Goal: Obtain resource: Download file/media

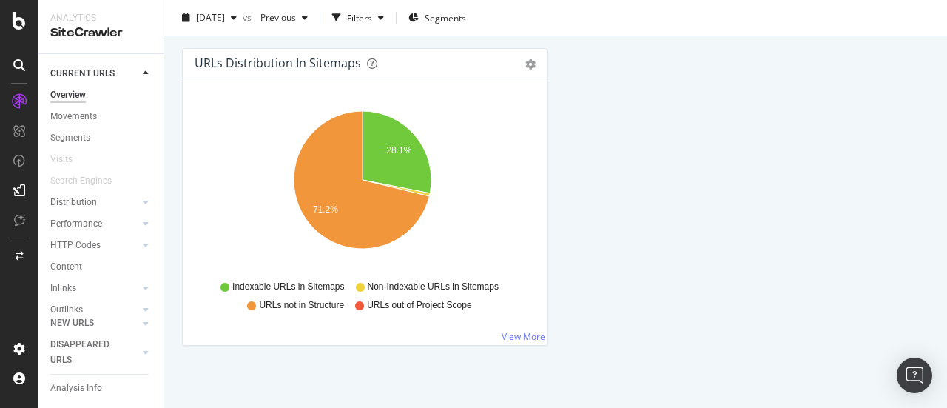
scroll to position [1558, 0]
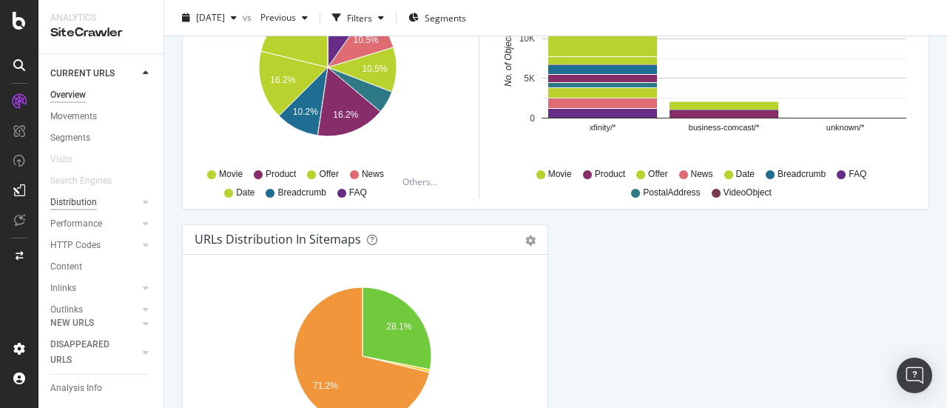
click at [80, 205] on div "Distribution" at bounding box center [73, 203] width 47 height 16
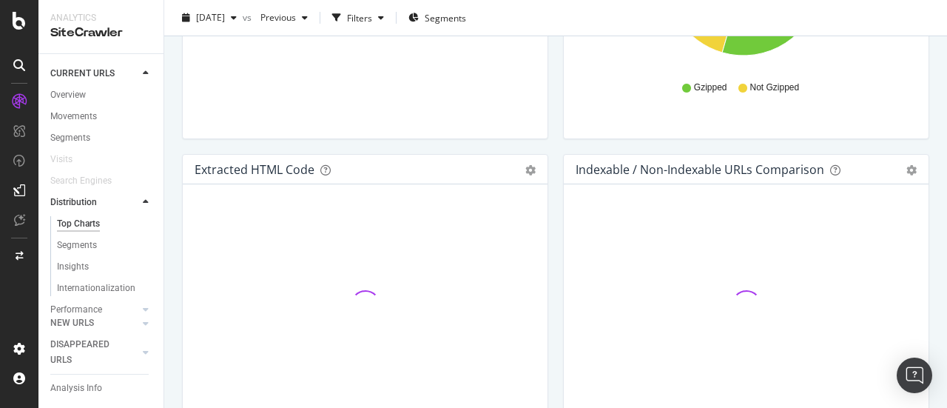
scroll to position [2337, 0]
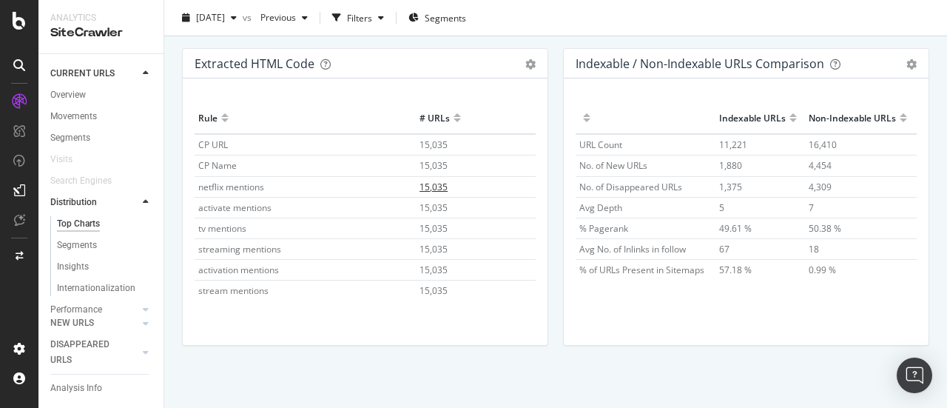
click at [428, 183] on span "15,035" at bounding box center [433, 186] width 28 height 13
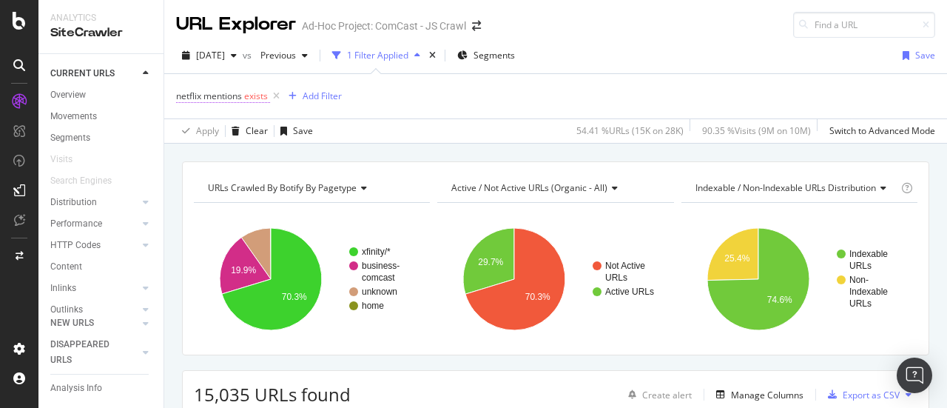
click at [249, 93] on span "exists" at bounding box center [256, 96] width 24 height 13
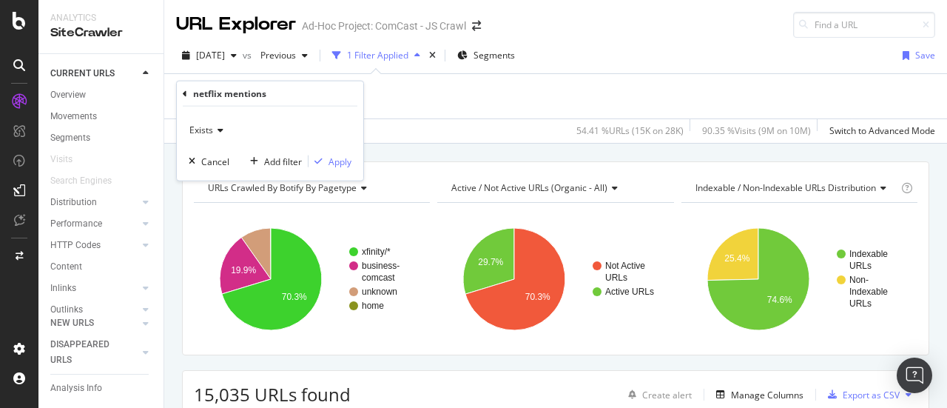
click at [220, 129] on icon at bounding box center [218, 130] width 10 height 9
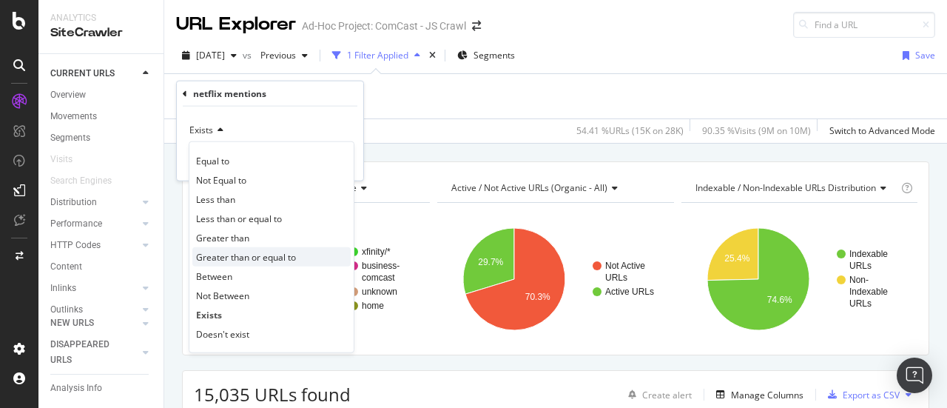
click at [249, 258] on span "Greater than or equal to" at bounding box center [246, 256] width 100 height 13
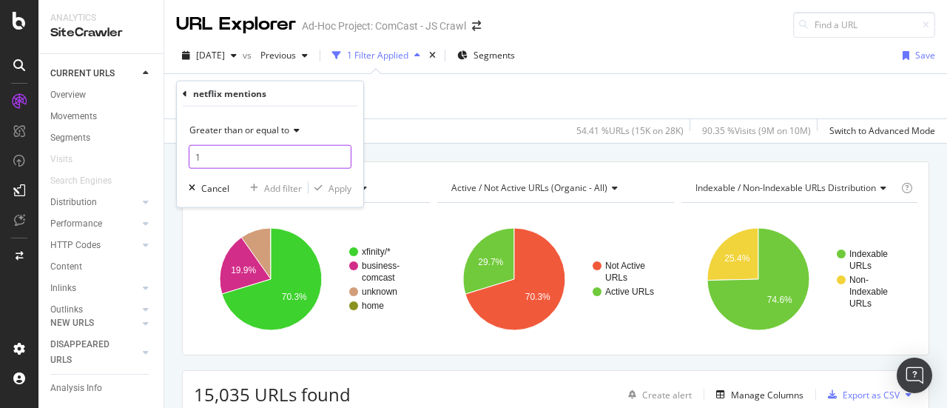
type input "1"
click at [340, 150] on input "1" at bounding box center [270, 157] width 163 height 24
click at [340, 189] on div "Apply" at bounding box center [339, 187] width 23 height 13
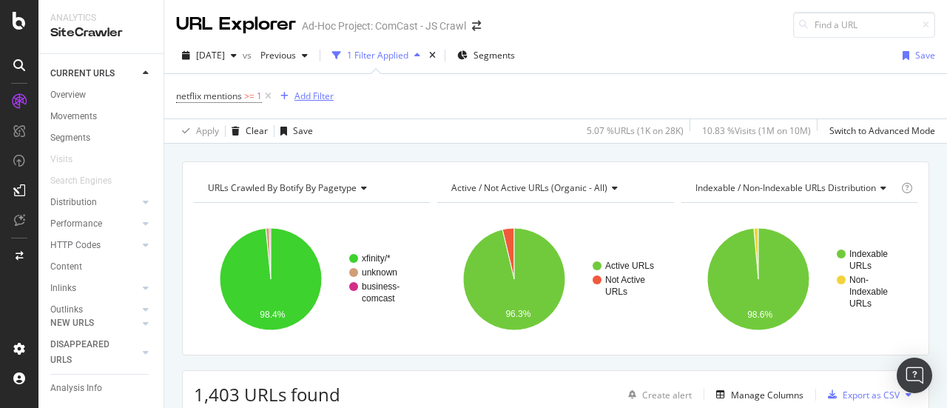
click at [328, 96] on div "Add Filter" at bounding box center [313, 96] width 39 height 13
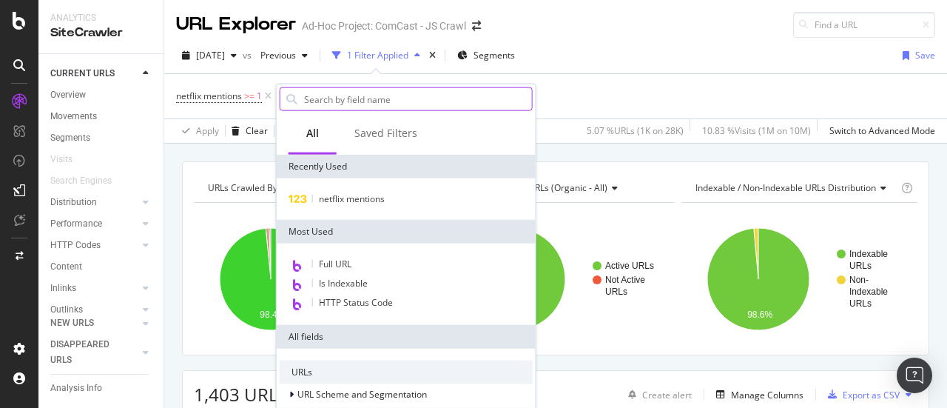
click at [384, 99] on input "text" at bounding box center [417, 99] width 229 height 22
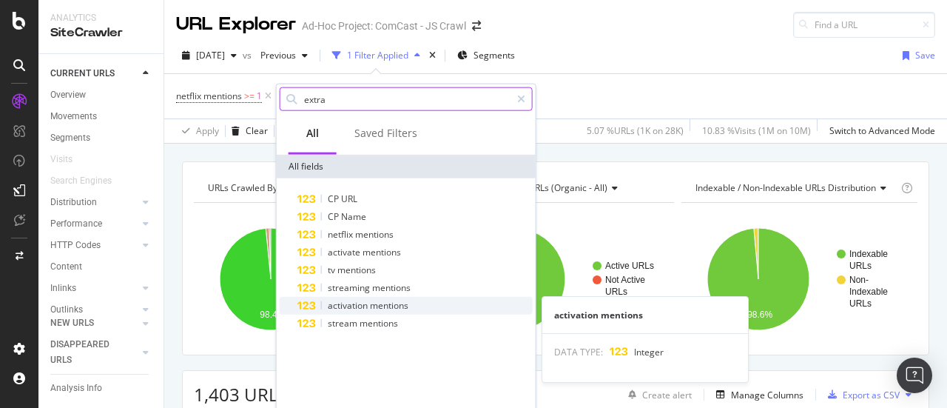
type input "extra"
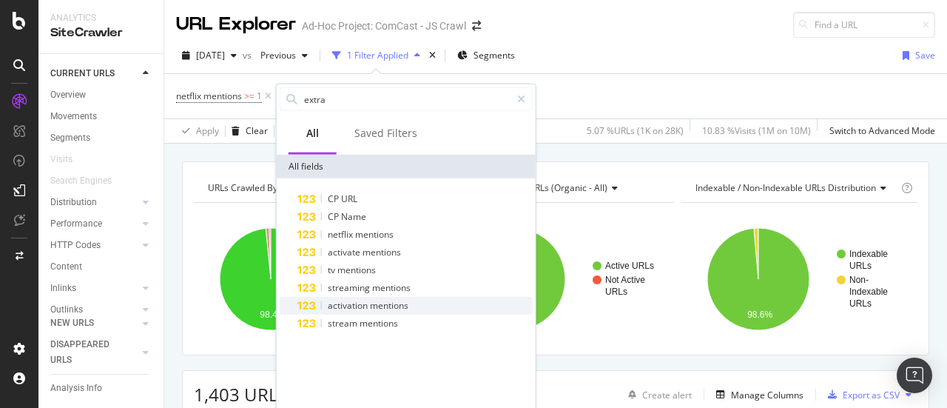
click at [373, 306] on span "mentions" at bounding box center [389, 305] width 38 height 13
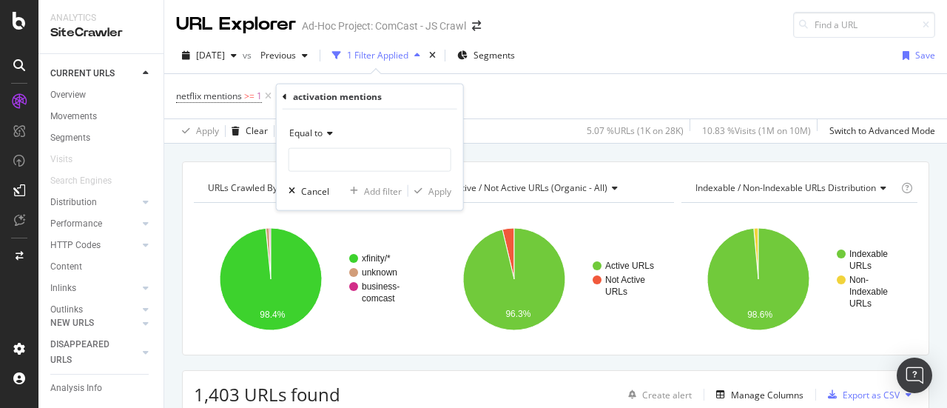
click at [328, 134] on icon at bounding box center [327, 133] width 10 height 9
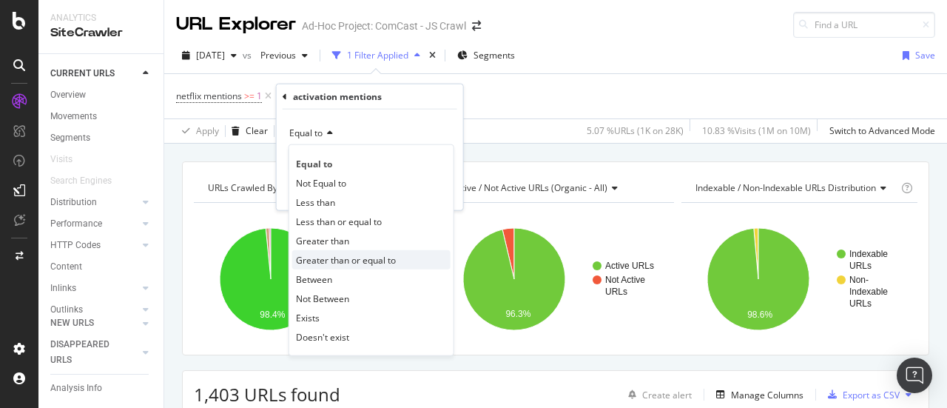
click at [338, 263] on span "Greater than or equal to" at bounding box center [346, 259] width 100 height 13
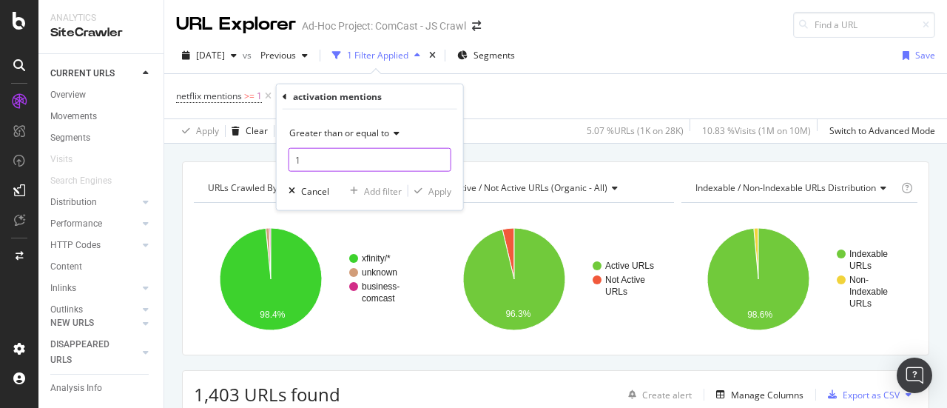
type input "1"
click at [438, 153] on input "1" at bounding box center [369, 160] width 163 height 24
click at [442, 190] on div "Apply" at bounding box center [439, 190] width 23 height 13
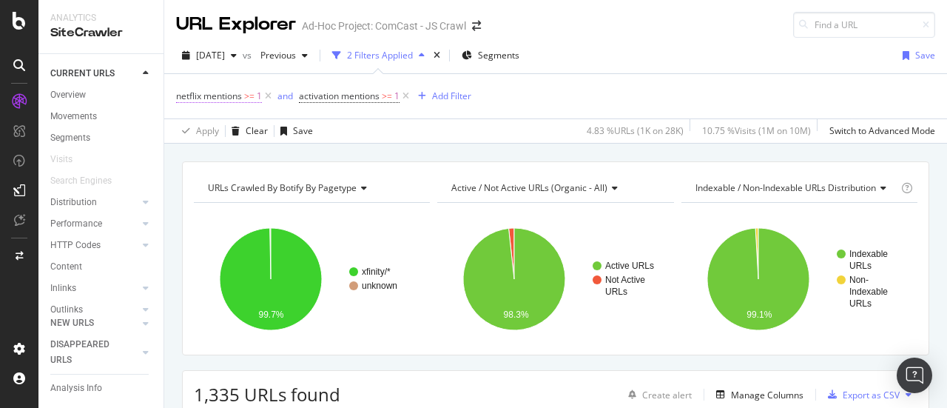
click at [220, 99] on span "netflix mentions" at bounding box center [209, 96] width 66 height 13
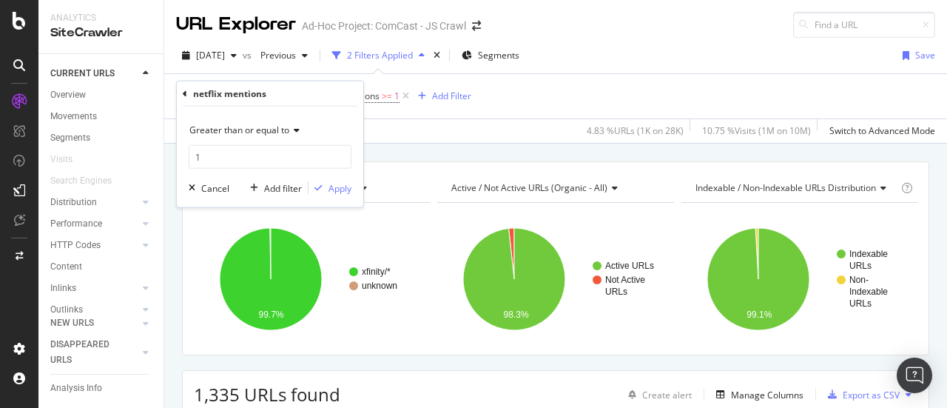
click at [183, 94] on icon at bounding box center [185, 93] width 4 height 9
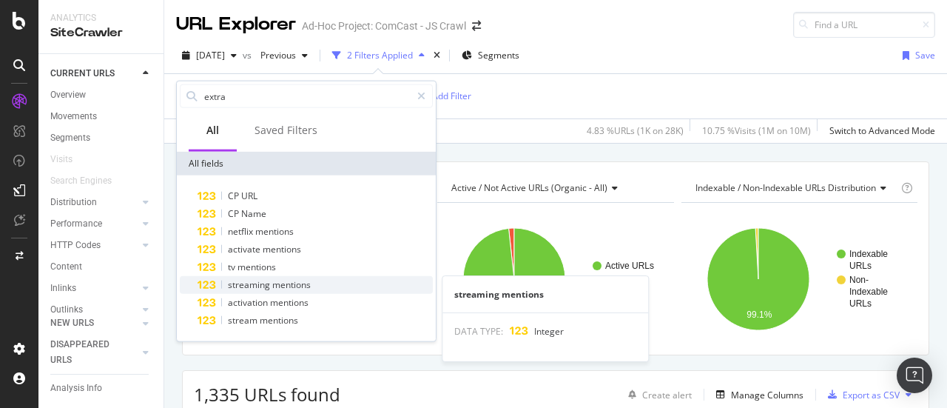
click at [261, 285] on span "streaming" at bounding box center [250, 284] width 44 height 13
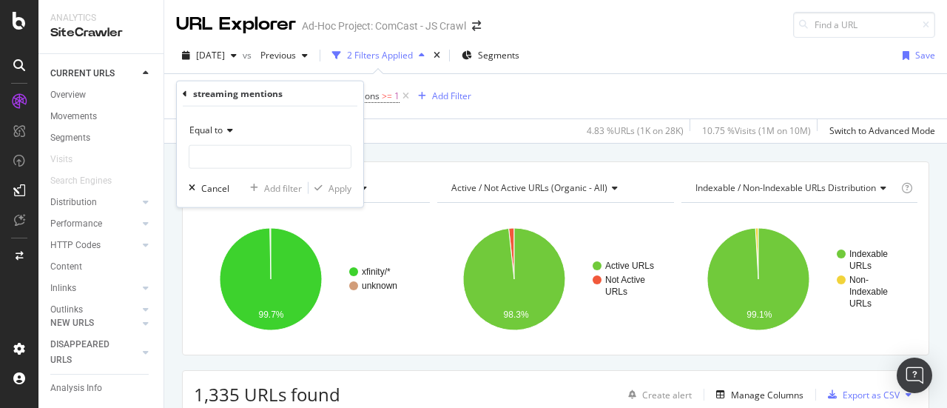
click at [226, 131] on icon at bounding box center [228, 130] width 10 height 9
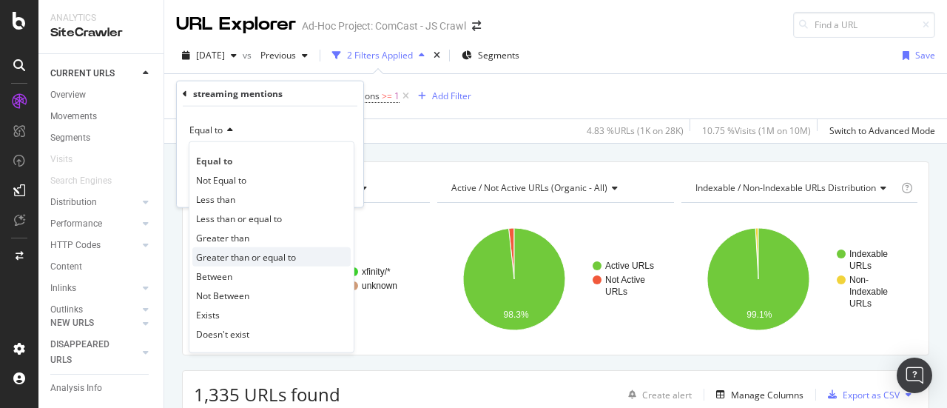
click at [237, 252] on span "Greater than or equal to" at bounding box center [246, 256] width 100 height 13
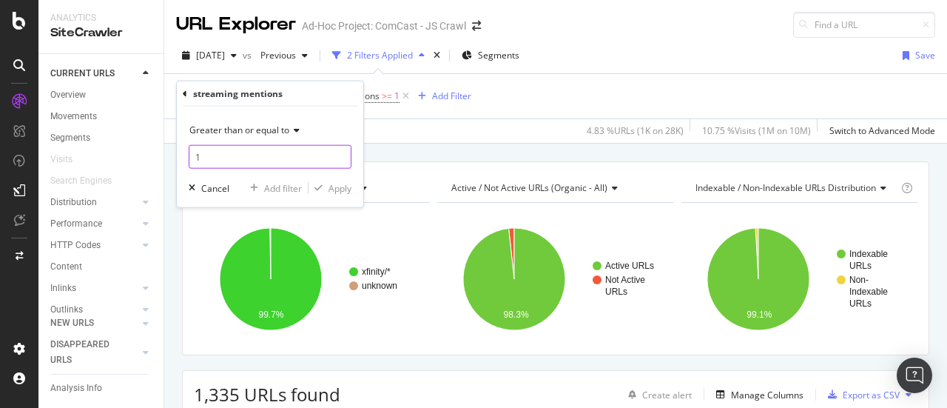
type input "1"
click at [339, 152] on input "1" at bounding box center [270, 157] width 163 height 24
click at [349, 186] on div "Apply" at bounding box center [339, 187] width 23 height 13
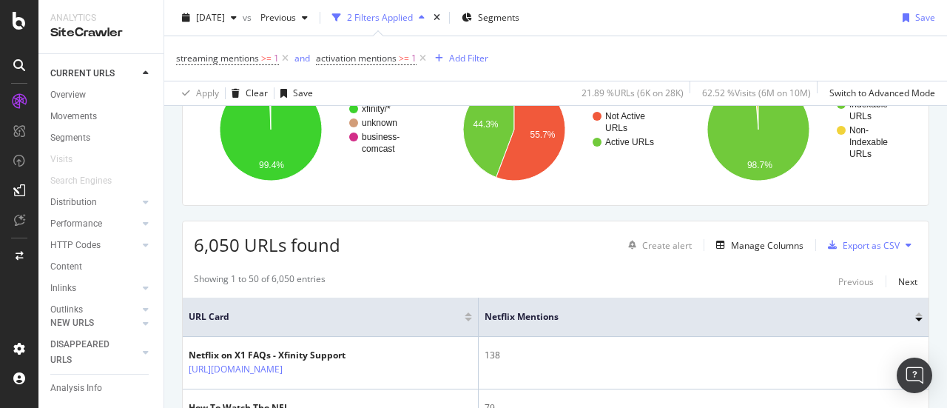
scroll to position [135, 0]
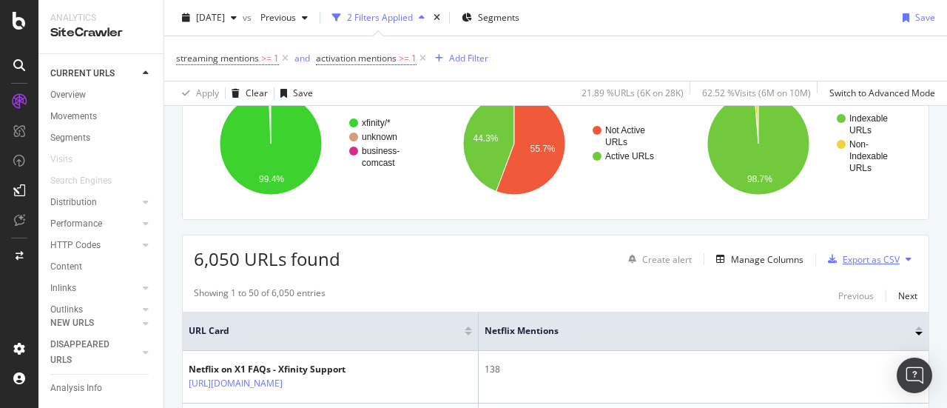
click at [871, 259] on div "Export as CSV" at bounding box center [870, 259] width 57 height 13
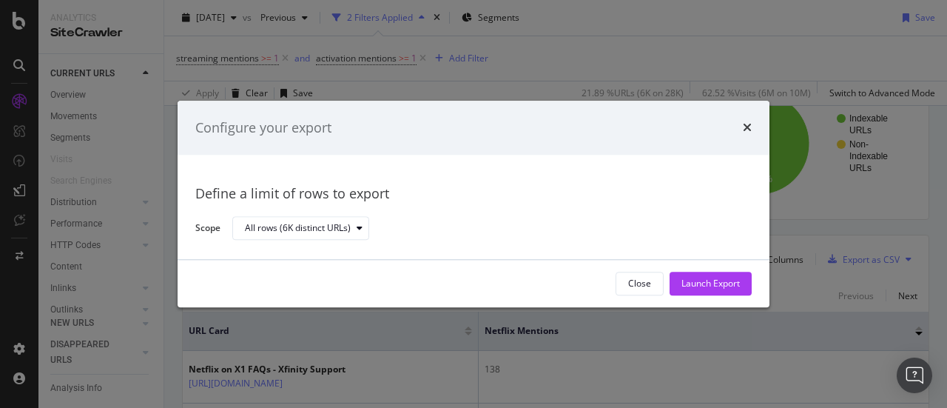
click at [698, 277] on div "Launch Export" at bounding box center [710, 283] width 58 height 13
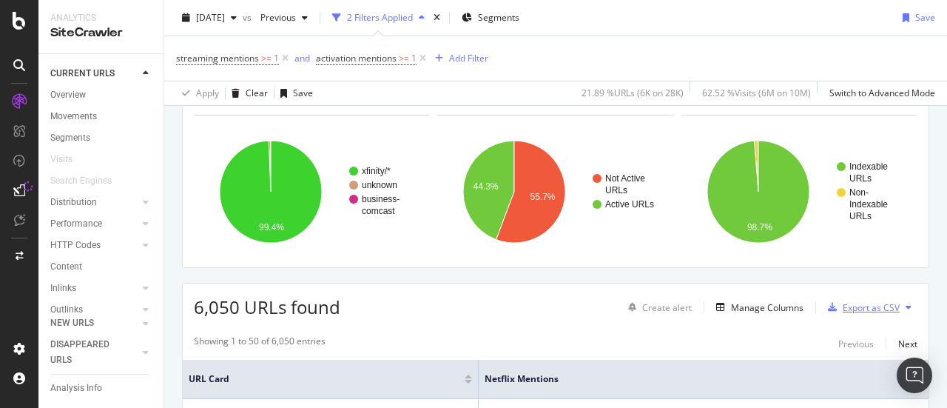
scroll to position [92, 0]
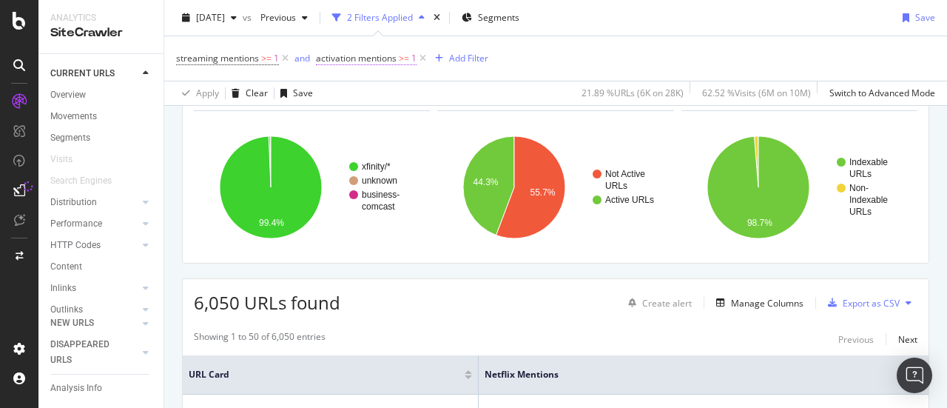
click at [396, 58] on span "activation mentions" at bounding box center [356, 58] width 81 height 13
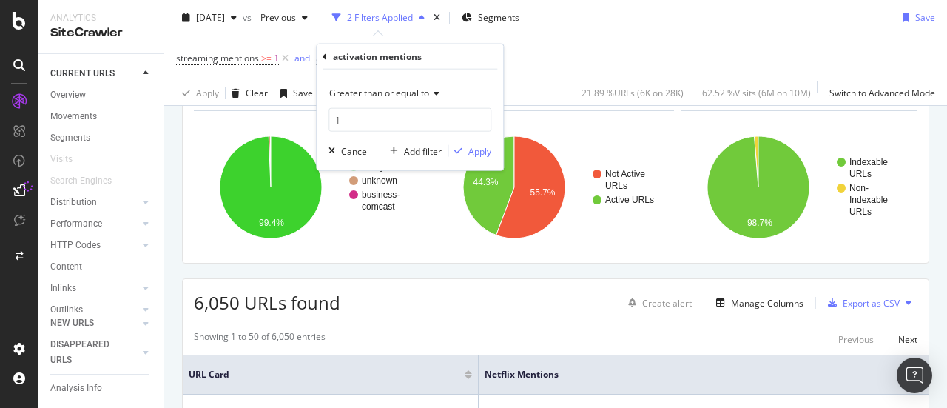
click at [323, 56] on icon at bounding box center [324, 56] width 4 height 9
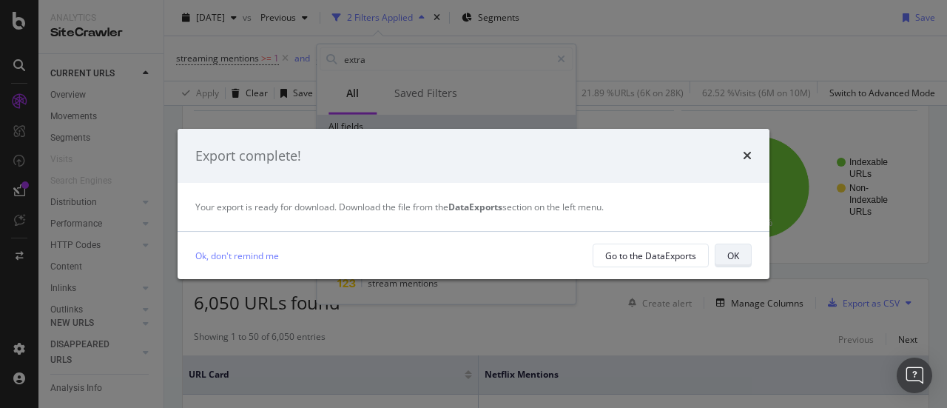
click at [732, 258] on div "OK" at bounding box center [733, 255] width 12 height 13
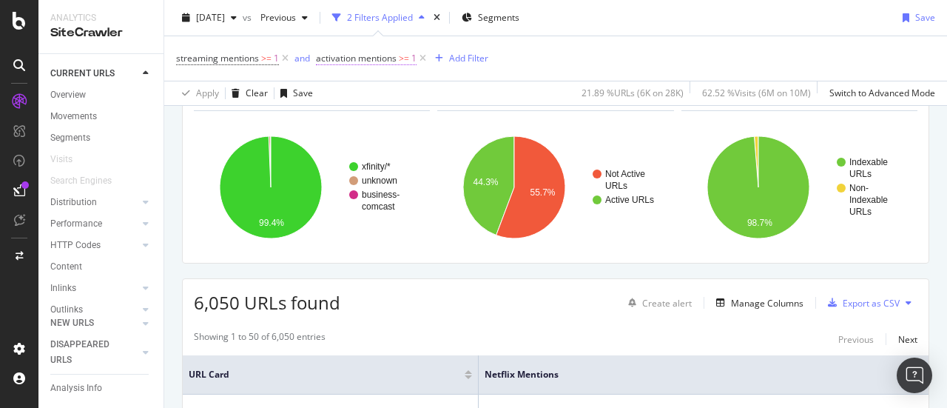
click at [394, 58] on span "activation mentions" at bounding box center [356, 58] width 81 height 13
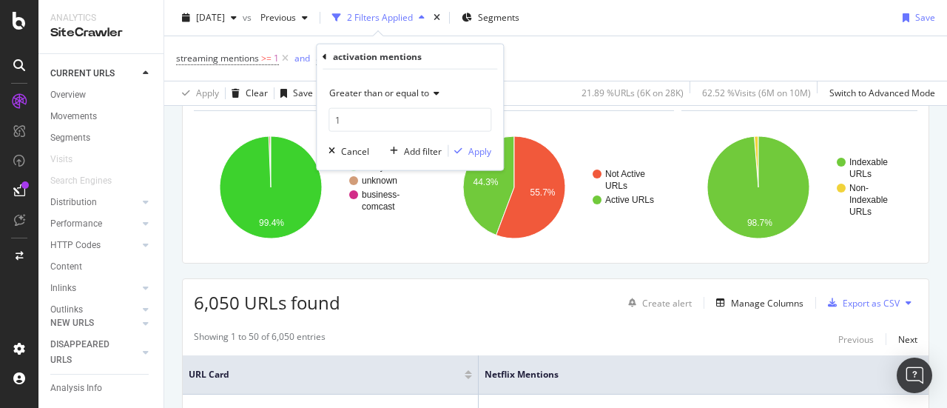
click at [324, 57] on icon at bounding box center [324, 56] width 4 height 9
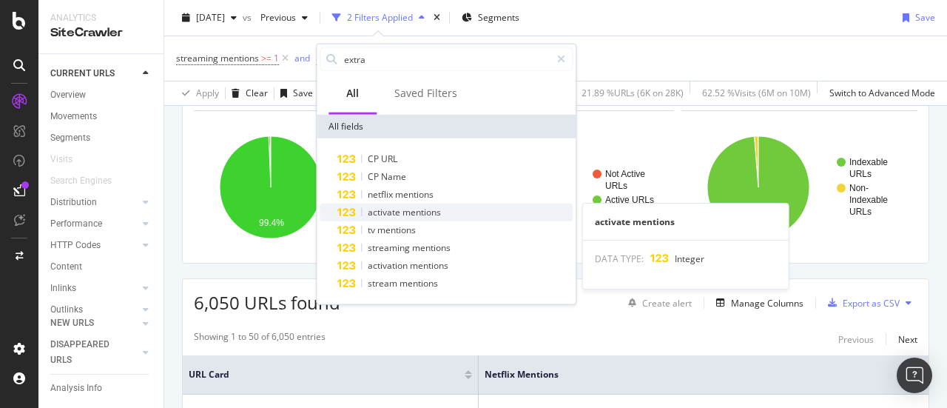
click at [389, 217] on span "activate" at bounding box center [385, 212] width 35 height 13
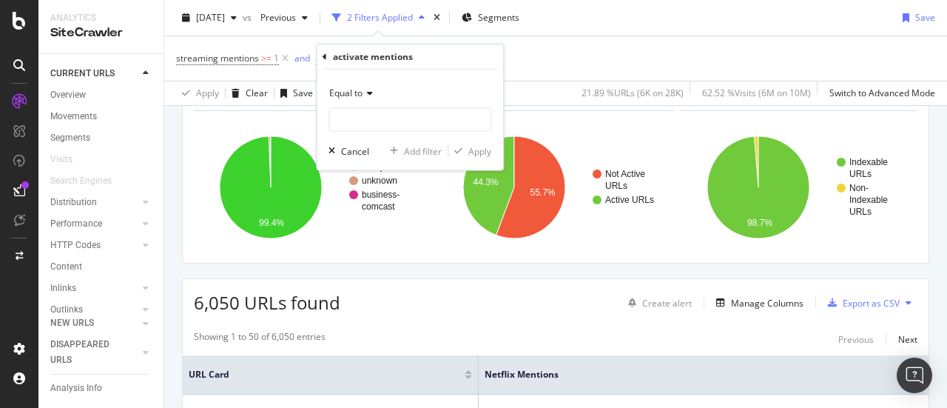
click at [368, 92] on icon at bounding box center [367, 93] width 10 height 9
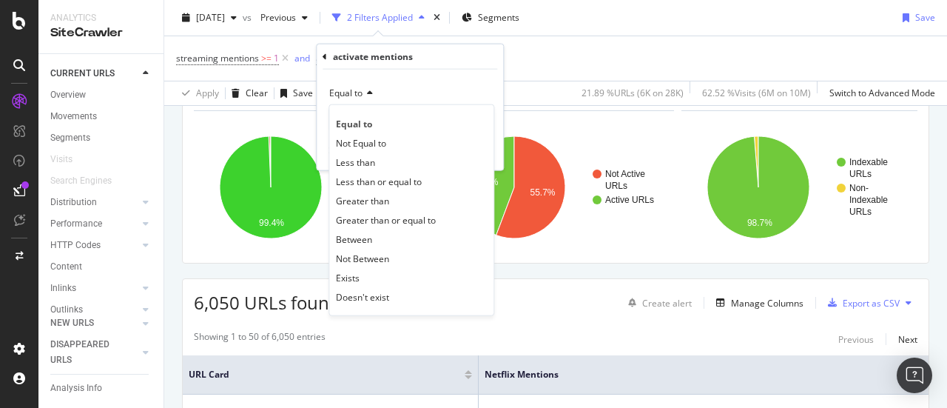
click at [376, 217] on span "Greater than or equal to" at bounding box center [386, 219] width 100 height 13
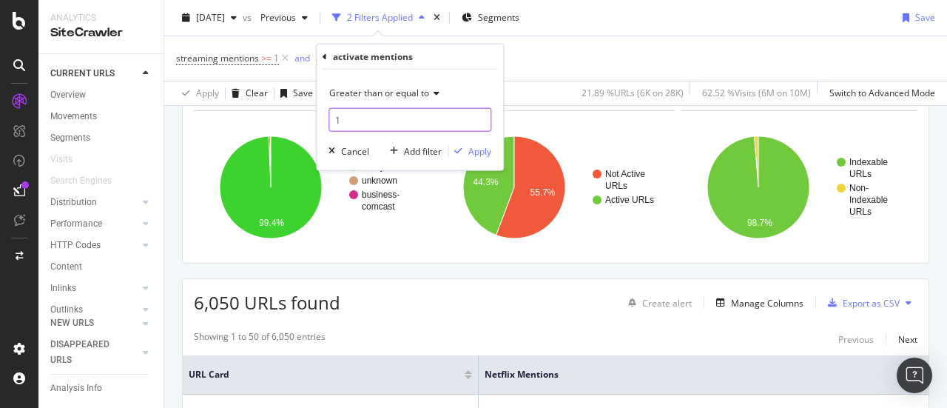
type input "1"
click at [482, 115] on input "1" at bounding box center [409, 120] width 163 height 24
click at [480, 147] on div "Apply" at bounding box center [479, 150] width 23 height 13
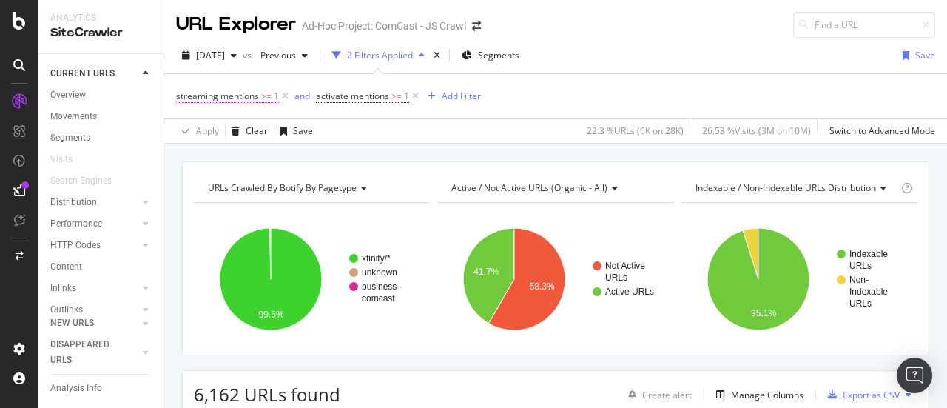
click at [250, 96] on span "streaming mentions" at bounding box center [217, 96] width 83 height 13
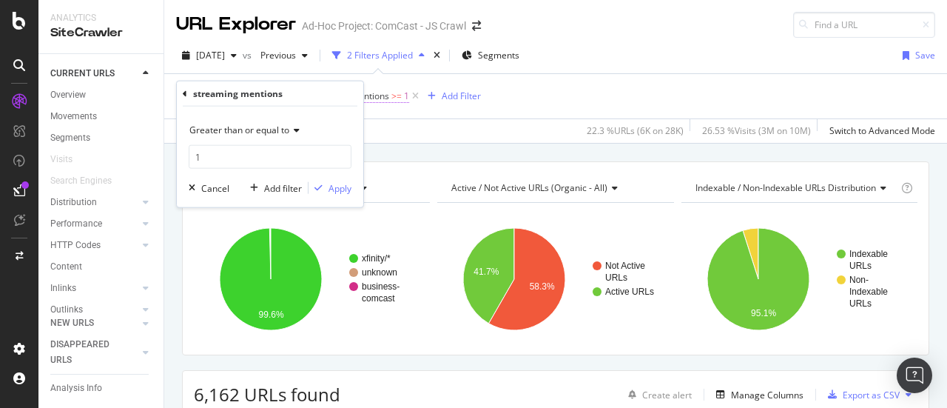
click at [382, 98] on span "activate mentions" at bounding box center [352, 96] width 73 height 13
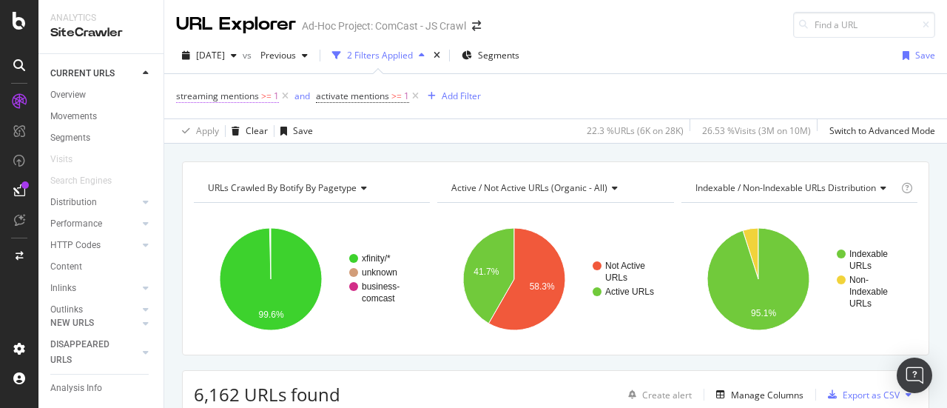
click at [222, 97] on span "streaming mentions" at bounding box center [217, 96] width 83 height 13
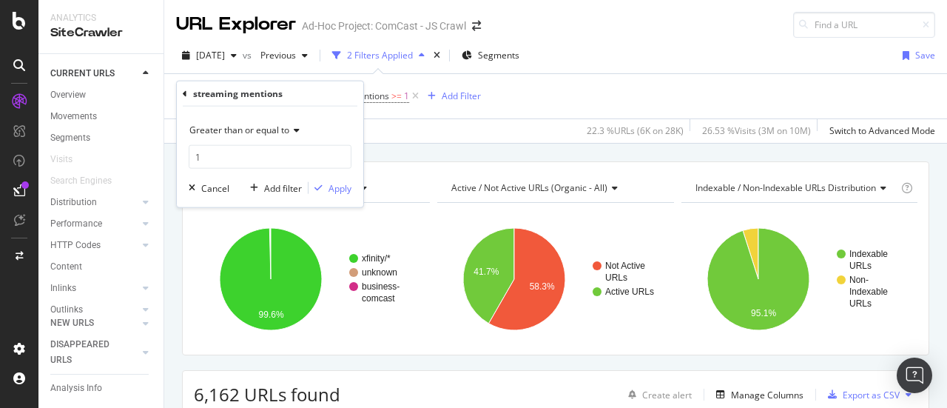
click at [183, 92] on icon at bounding box center [185, 93] width 4 height 9
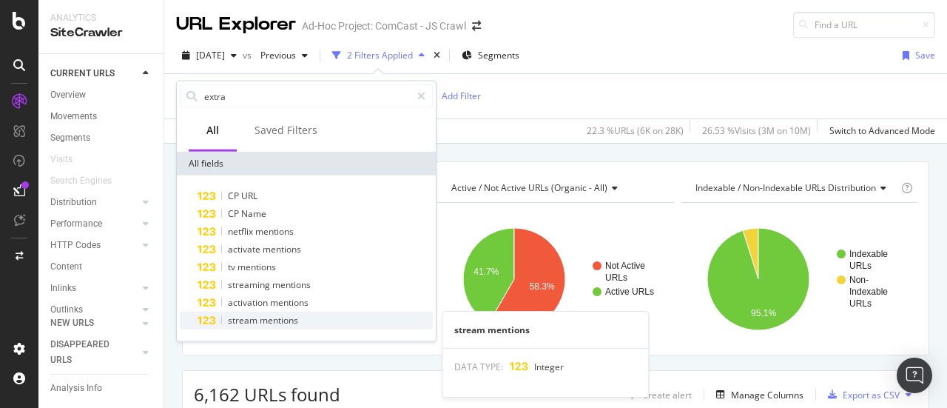
click at [263, 321] on span "mentions" at bounding box center [279, 320] width 38 height 13
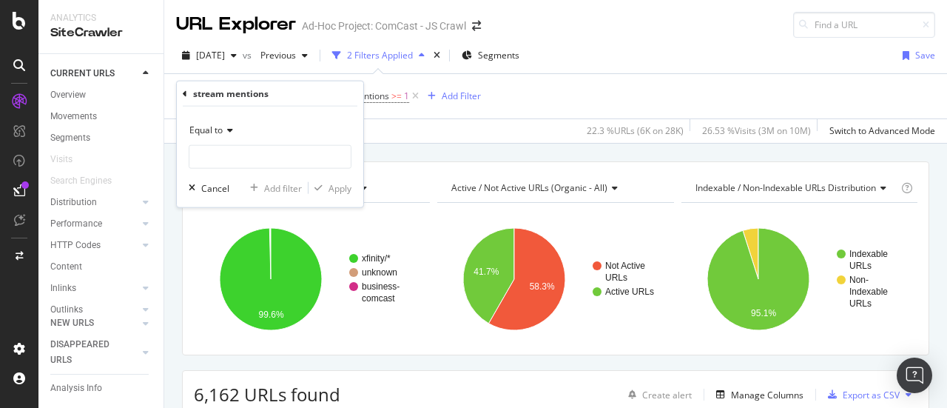
click at [231, 129] on icon at bounding box center [228, 130] width 10 height 9
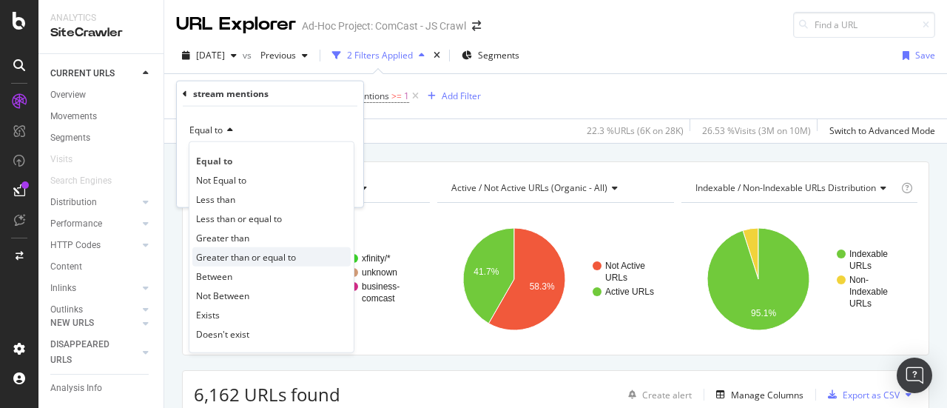
click at [232, 252] on span "Greater than or equal to" at bounding box center [246, 256] width 100 height 13
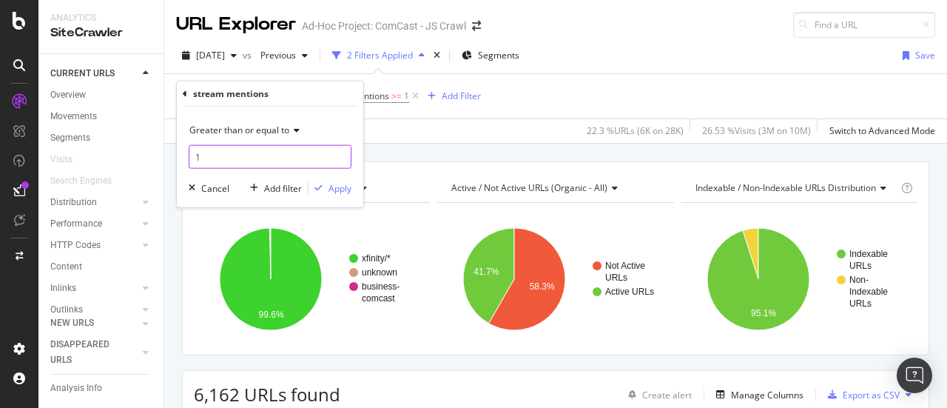
type input "1"
click at [338, 151] on input "1" at bounding box center [270, 157] width 163 height 24
click at [342, 180] on button "Apply" at bounding box center [329, 187] width 43 height 15
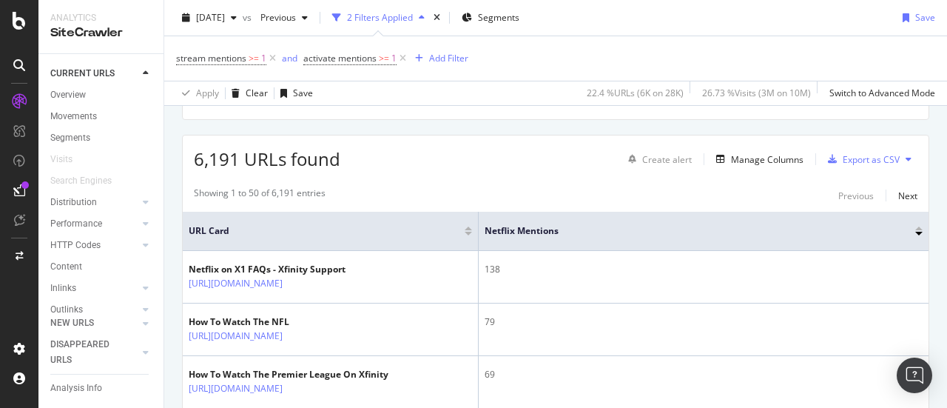
scroll to position [240, 0]
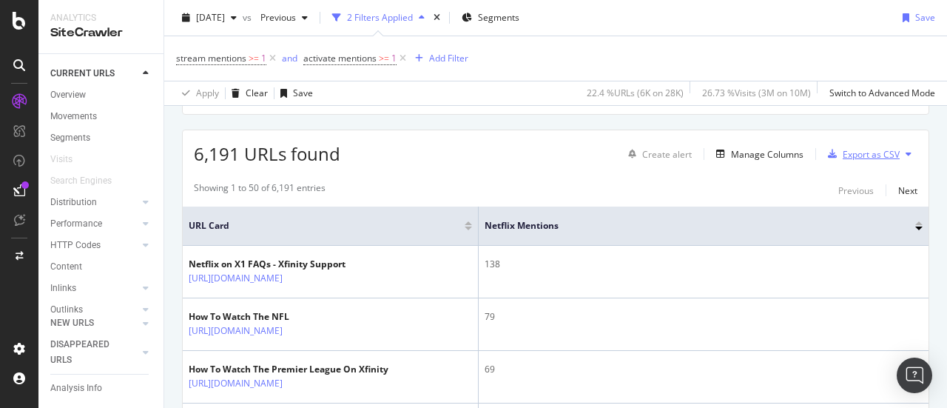
click at [877, 152] on div "Export as CSV" at bounding box center [870, 154] width 57 height 13
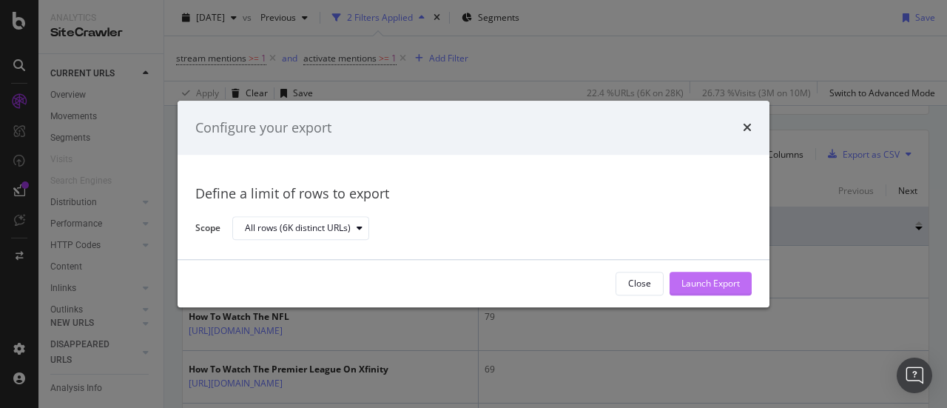
click at [703, 288] on div "Launch Export" at bounding box center [710, 283] width 58 height 13
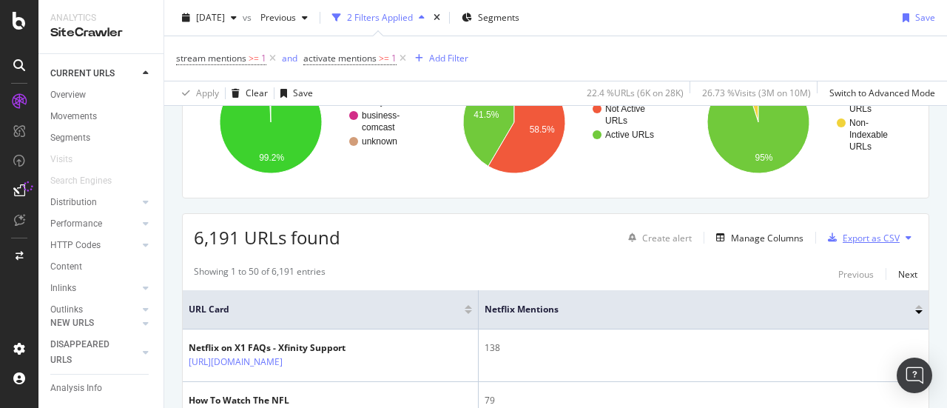
scroll to position [0, 0]
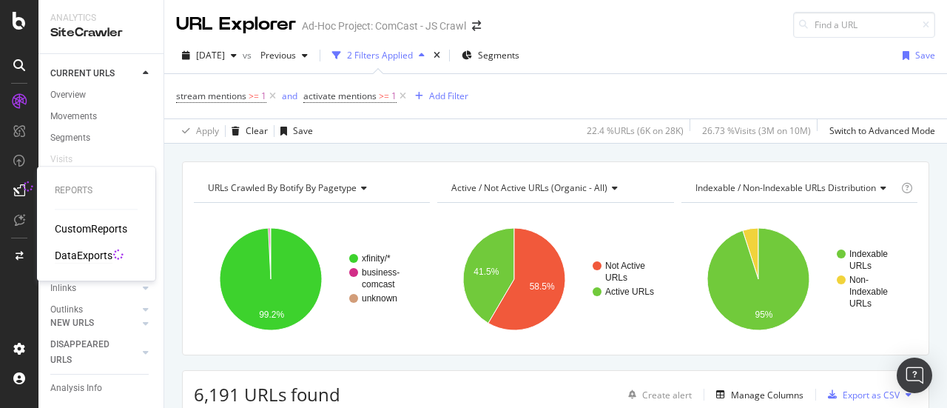
click at [72, 255] on div "DataExports" at bounding box center [84, 255] width 58 height 15
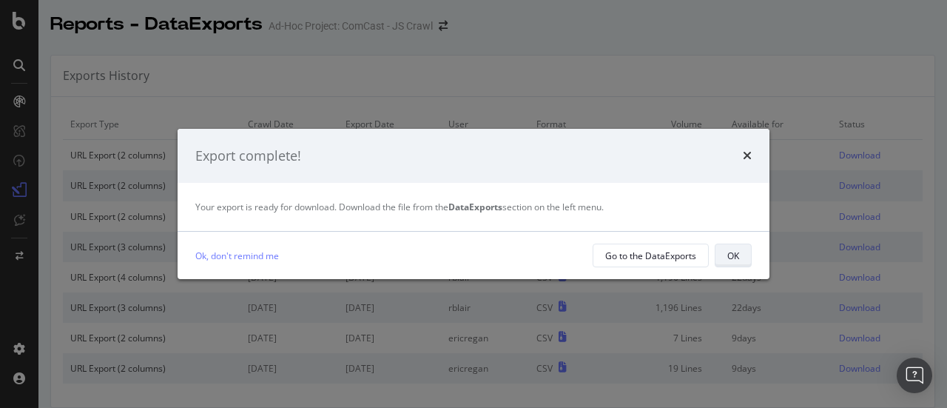
click at [732, 254] on div "OK" at bounding box center [733, 255] width 12 height 13
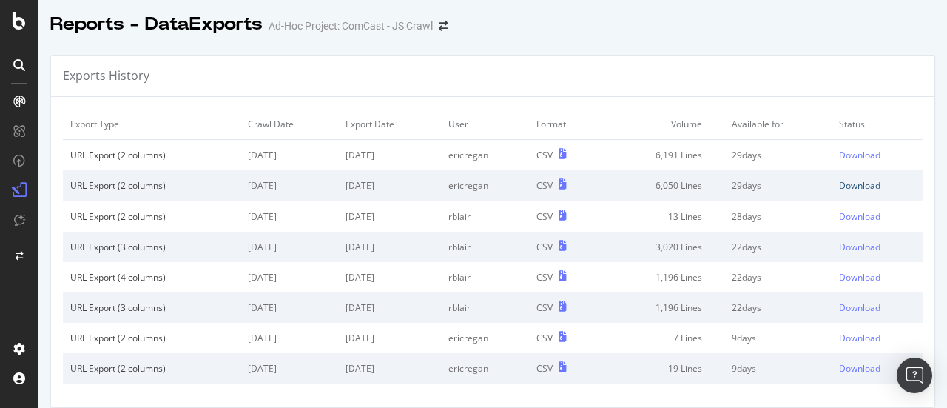
click at [849, 186] on div "Download" at bounding box center [859, 185] width 41 height 13
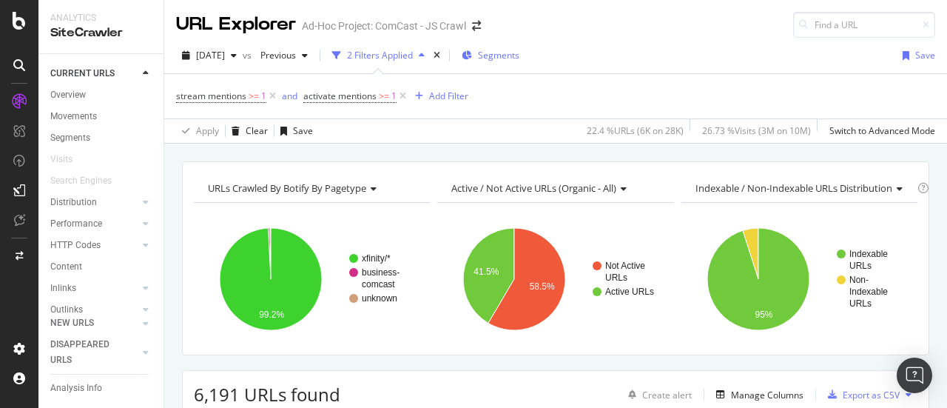
click at [519, 50] on span "Segments" at bounding box center [498, 55] width 41 height 13
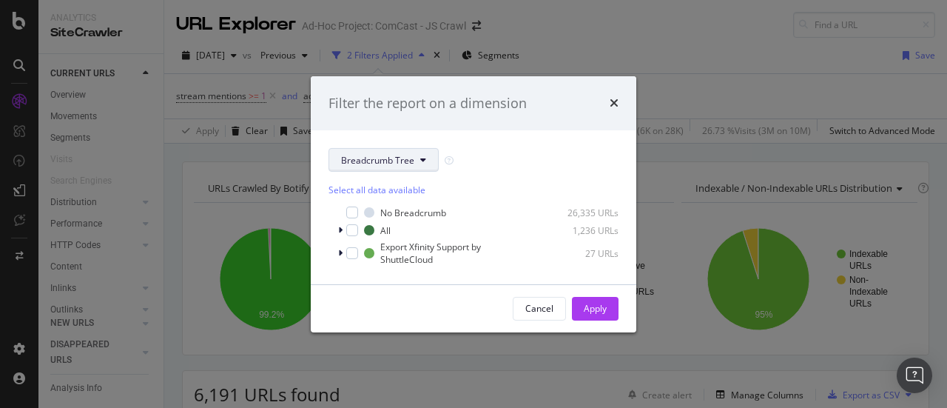
click at [385, 158] on span "Breadcrumb Tree" at bounding box center [377, 160] width 73 height 13
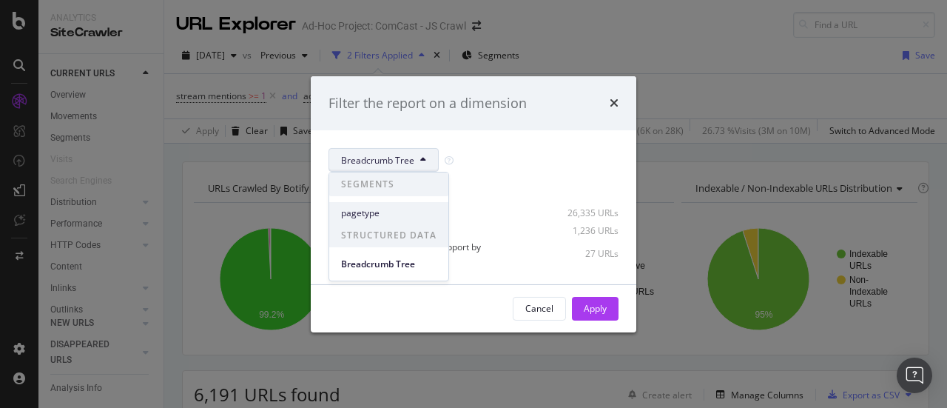
click at [380, 211] on span "pagetype" at bounding box center [388, 212] width 95 height 13
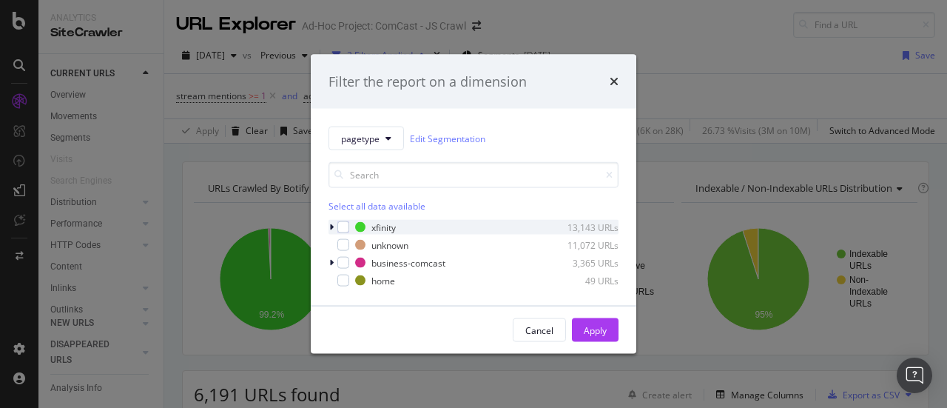
click at [331, 226] on icon "modal" at bounding box center [331, 227] width 4 height 9
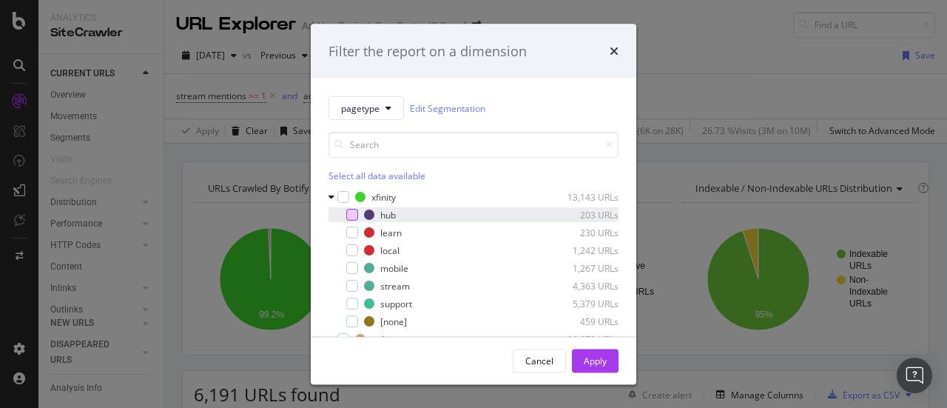
click at [346, 214] on div "modal" at bounding box center [352, 215] width 12 height 12
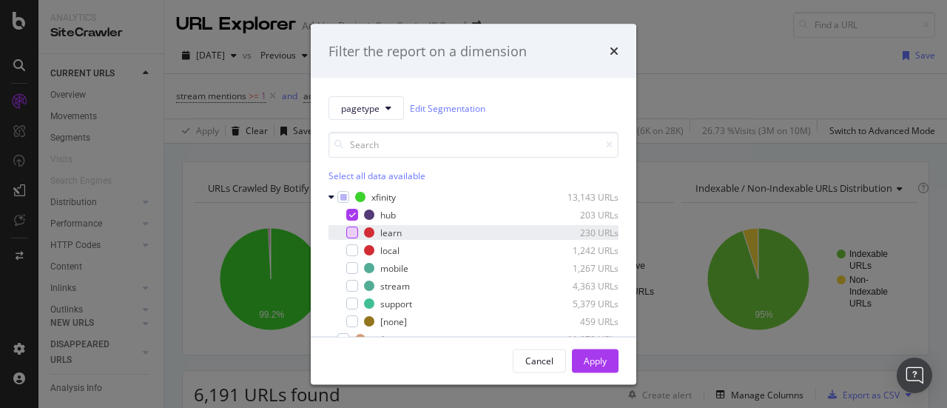
click at [351, 230] on div "modal" at bounding box center [352, 232] width 12 height 12
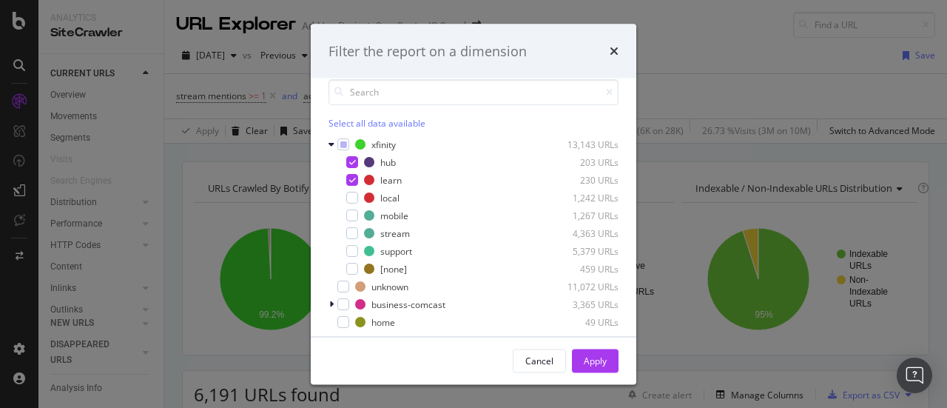
scroll to position [62, 0]
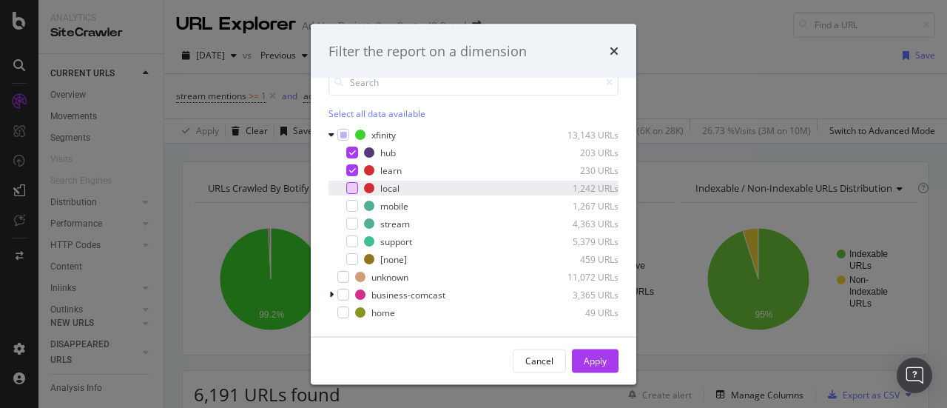
click at [352, 186] on div "modal" at bounding box center [352, 188] width 12 height 12
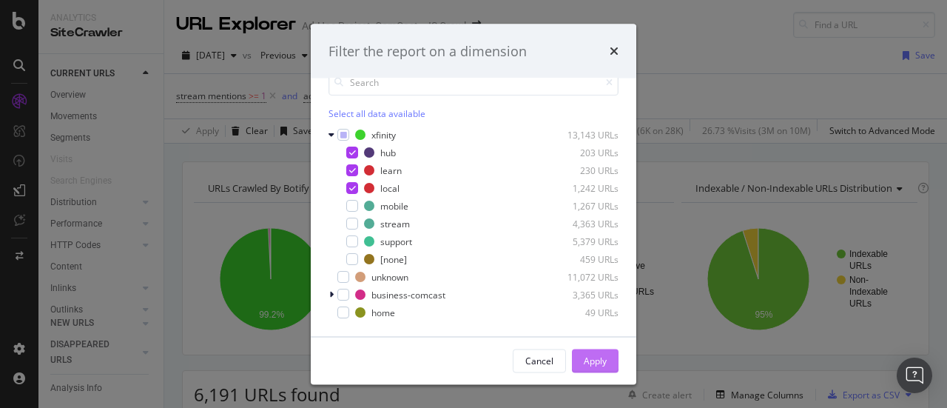
click at [581, 359] on button "Apply" at bounding box center [595, 360] width 47 height 24
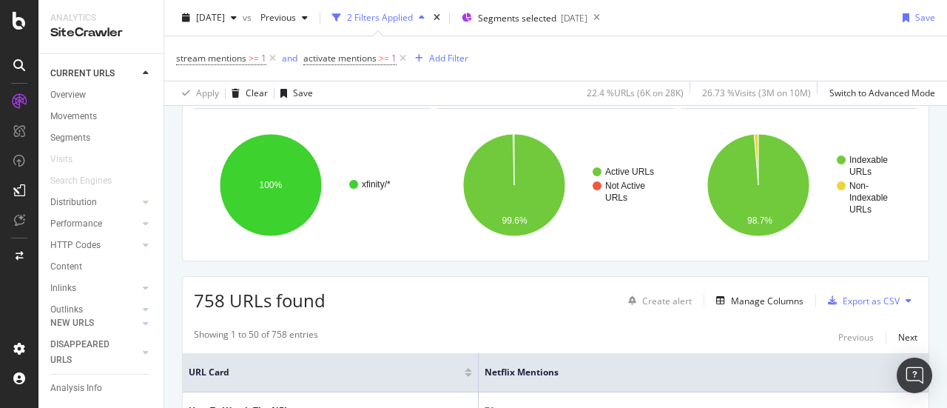
scroll to position [104, 0]
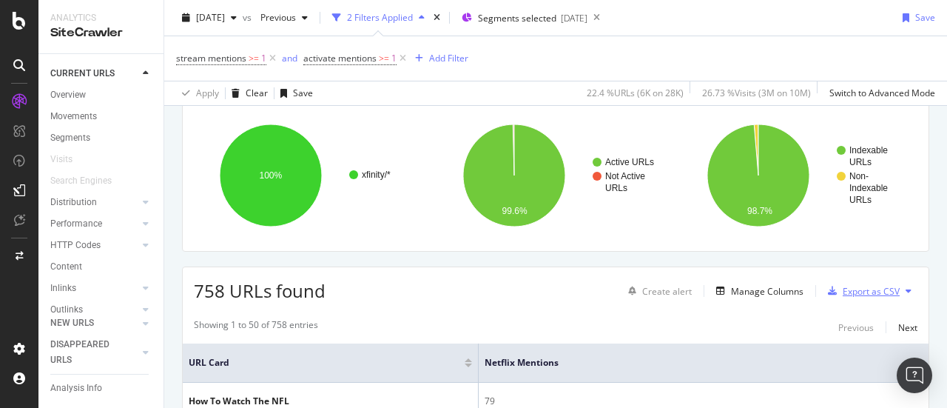
click at [870, 289] on div "Export as CSV" at bounding box center [870, 291] width 57 height 13
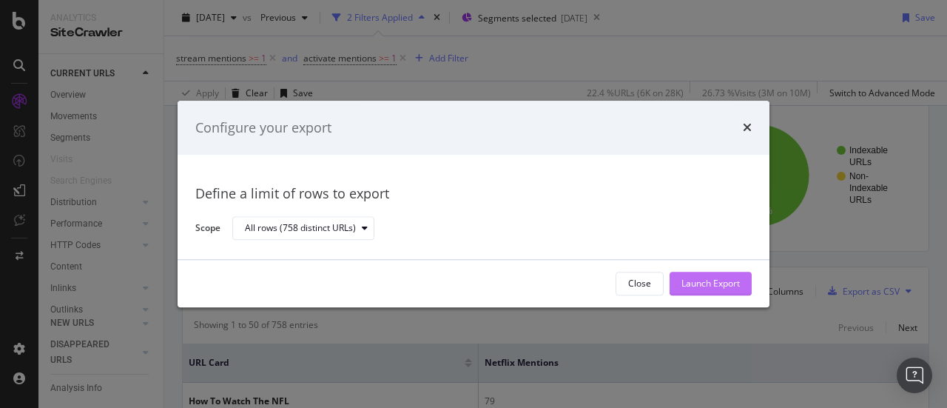
click at [715, 286] on div "Launch Export" at bounding box center [710, 283] width 58 height 13
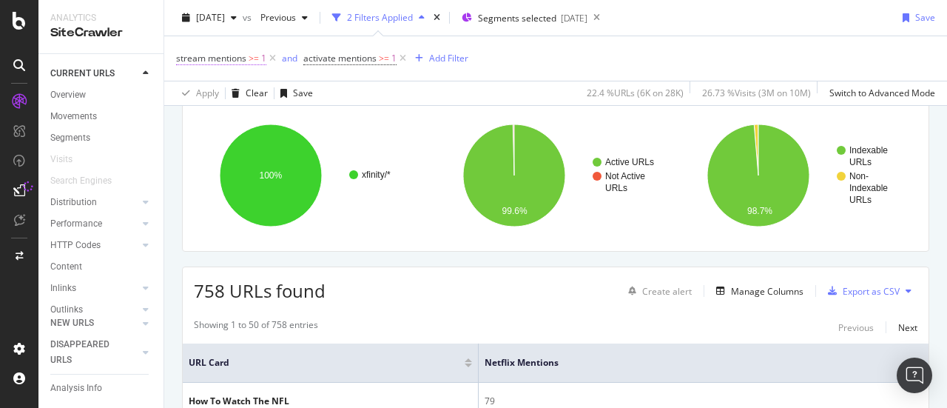
click at [226, 59] on span "stream mentions" at bounding box center [211, 58] width 70 height 13
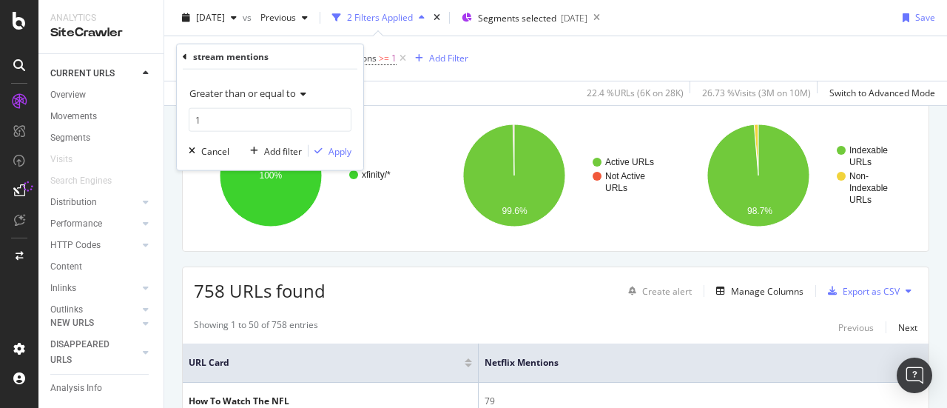
click at [183, 55] on icon at bounding box center [185, 56] width 4 height 9
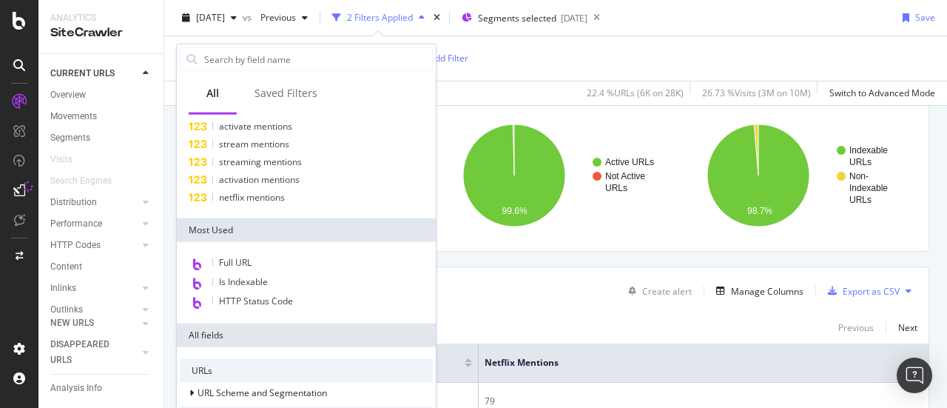
scroll to position [0, 0]
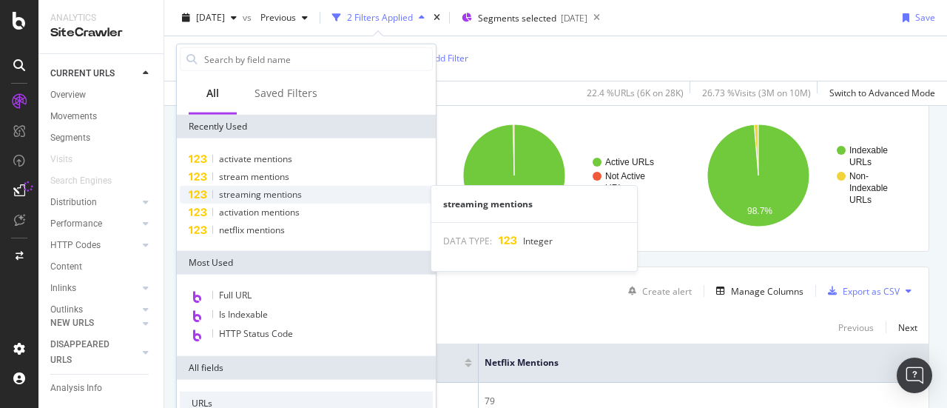
click at [288, 197] on span "streaming mentions" at bounding box center [260, 194] width 83 height 13
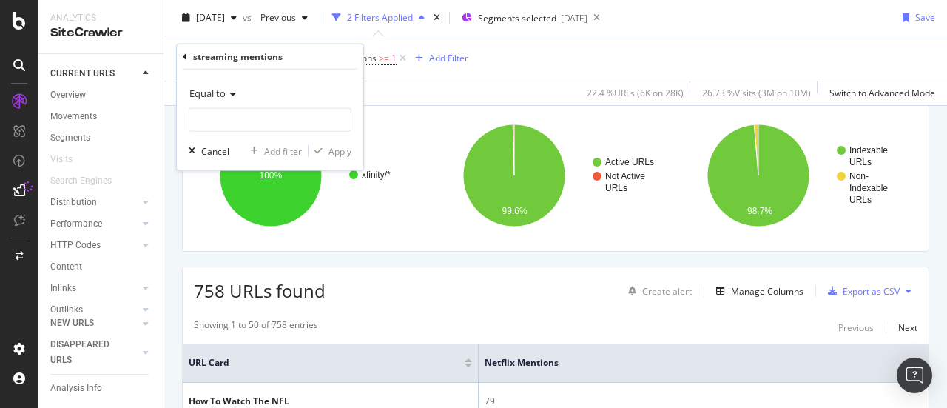
click at [231, 94] on icon at bounding box center [231, 94] width 10 height 9
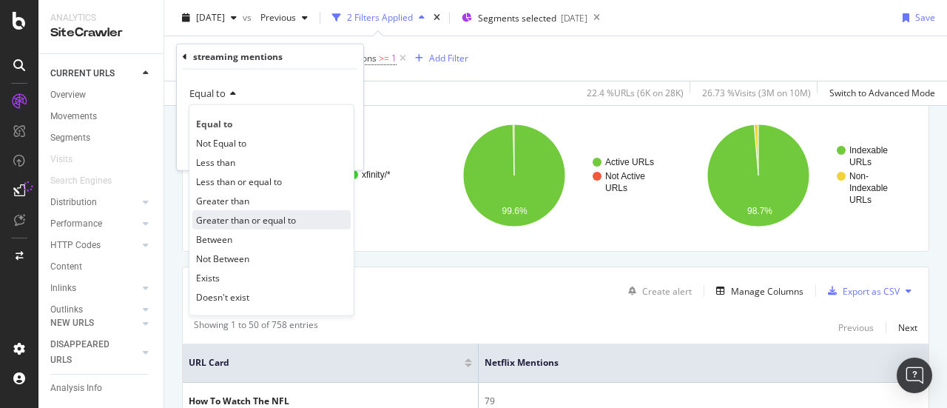
click at [248, 215] on span "Greater than or equal to" at bounding box center [246, 219] width 100 height 13
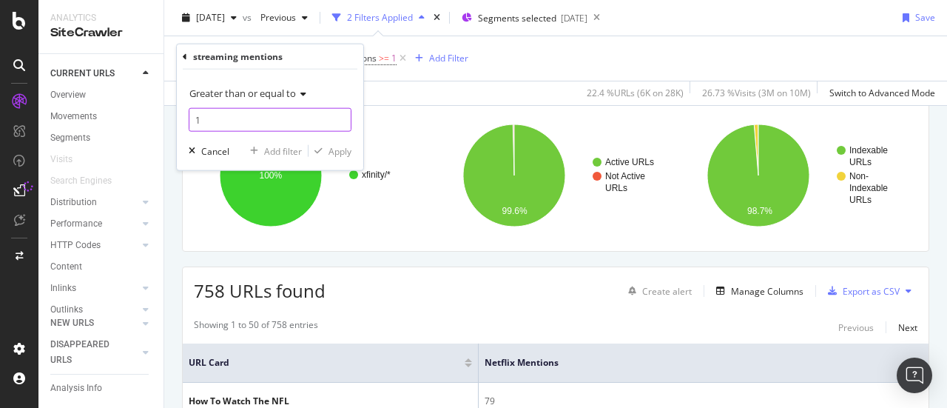
type input "1"
click at [340, 114] on input "1" at bounding box center [270, 120] width 163 height 24
click at [339, 147] on div "Apply" at bounding box center [339, 150] width 23 height 13
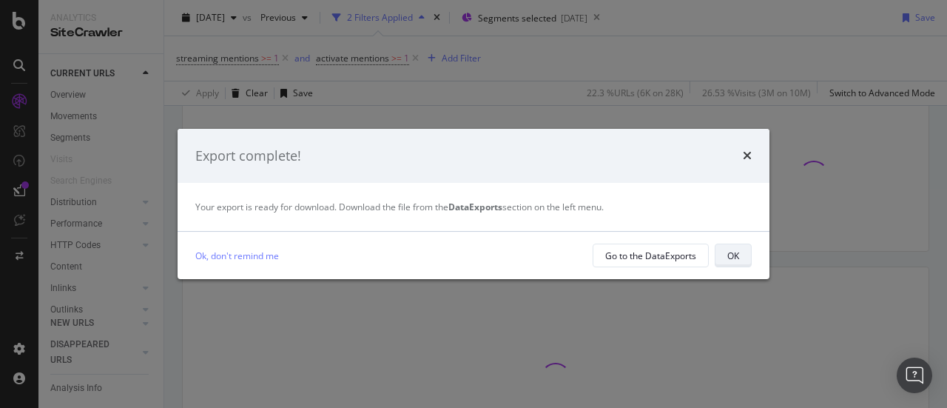
click at [738, 261] on div "OK" at bounding box center [733, 255] width 12 height 13
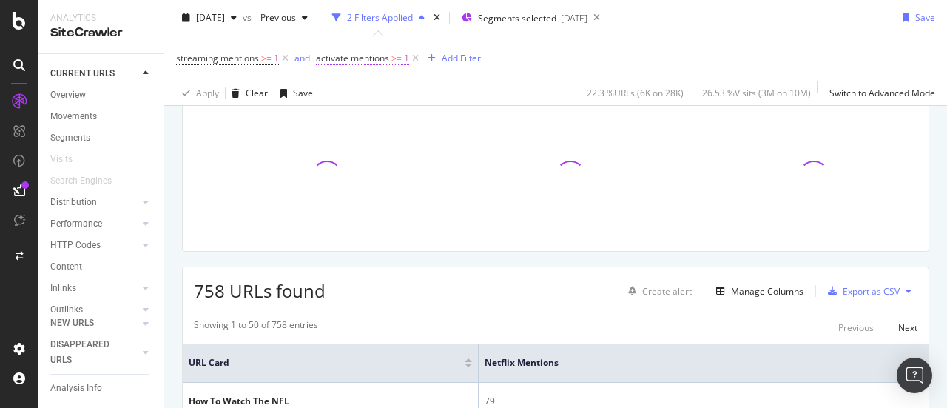
click at [361, 59] on span "activate mentions" at bounding box center [352, 58] width 73 height 13
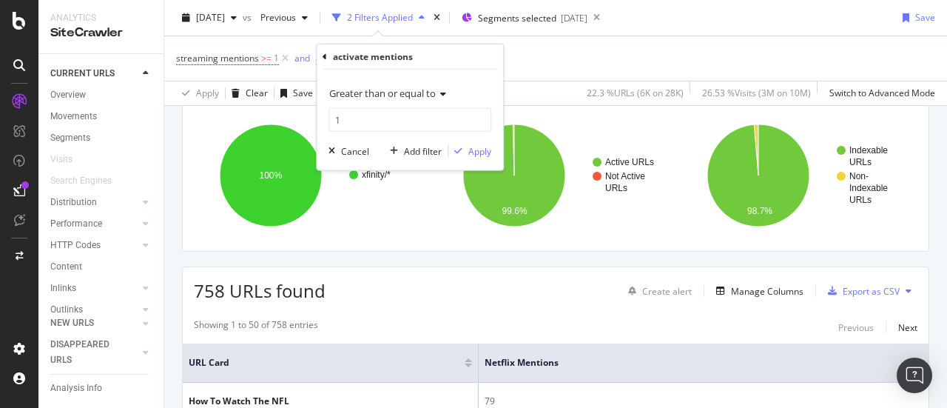
click at [325, 53] on icon at bounding box center [324, 56] width 4 height 9
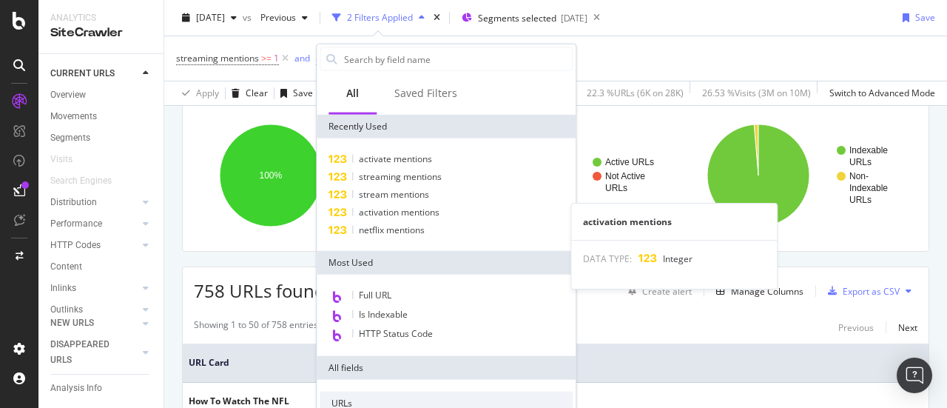
click at [411, 206] on span "activation mentions" at bounding box center [399, 212] width 81 height 13
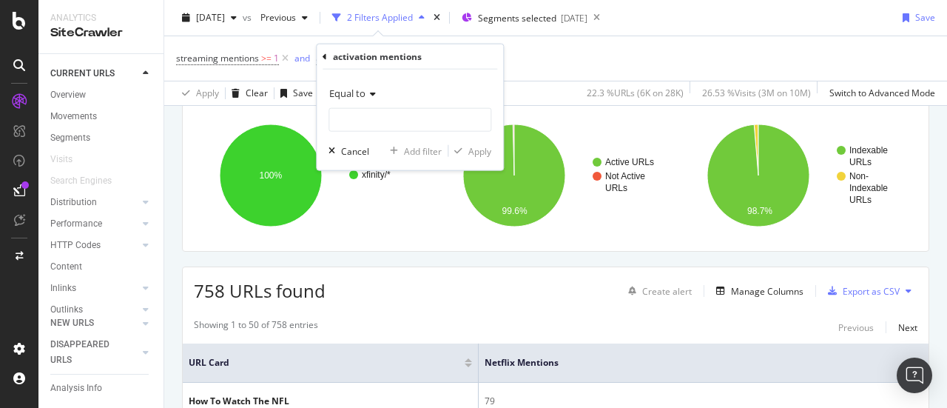
click at [373, 92] on icon at bounding box center [370, 94] width 10 height 9
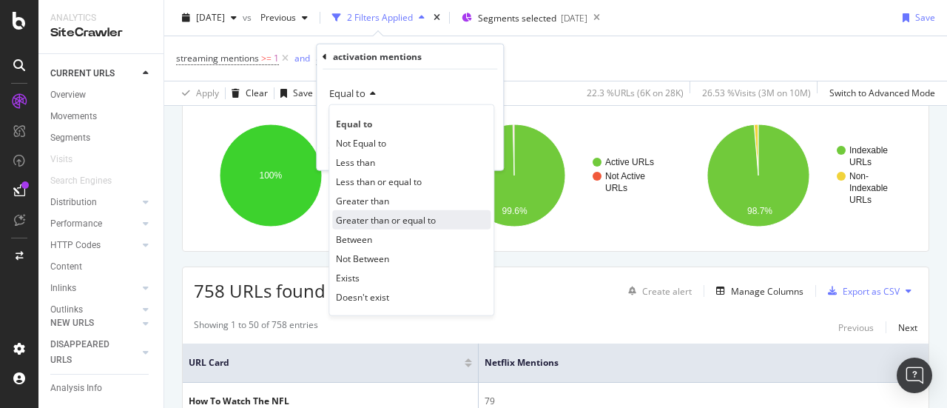
click at [394, 223] on span "Greater than or equal to" at bounding box center [386, 219] width 100 height 13
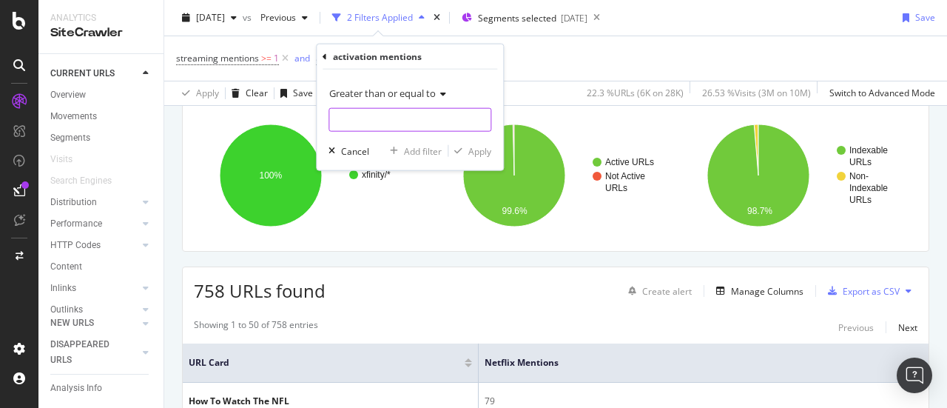
click at [479, 112] on input "number" at bounding box center [409, 120] width 163 height 24
type input "1"
click at [478, 117] on input "1" at bounding box center [409, 120] width 163 height 24
click at [480, 146] on div "Apply" at bounding box center [479, 150] width 23 height 13
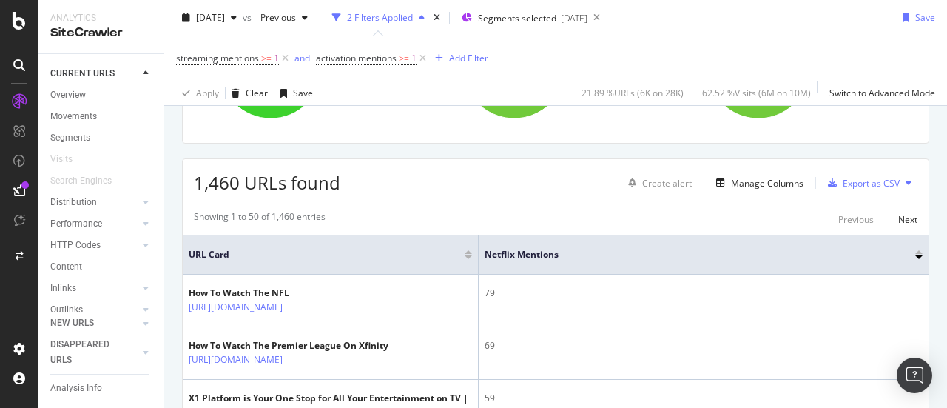
scroll to position [203, 0]
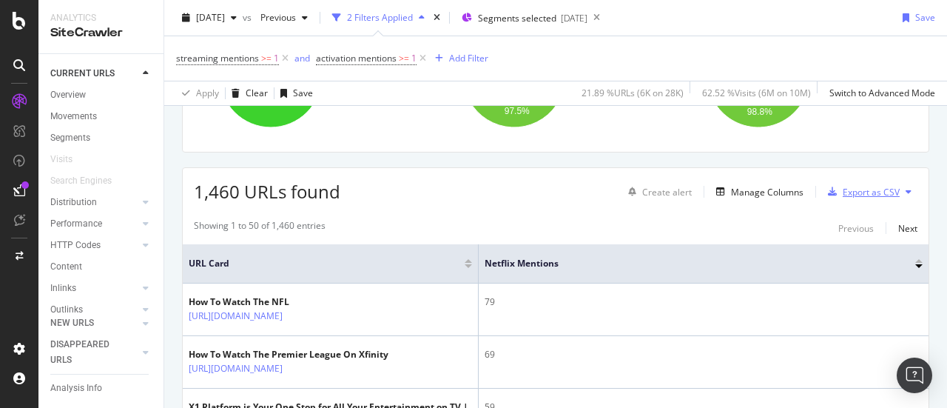
click at [873, 188] on div "Export as CSV" at bounding box center [870, 192] width 57 height 13
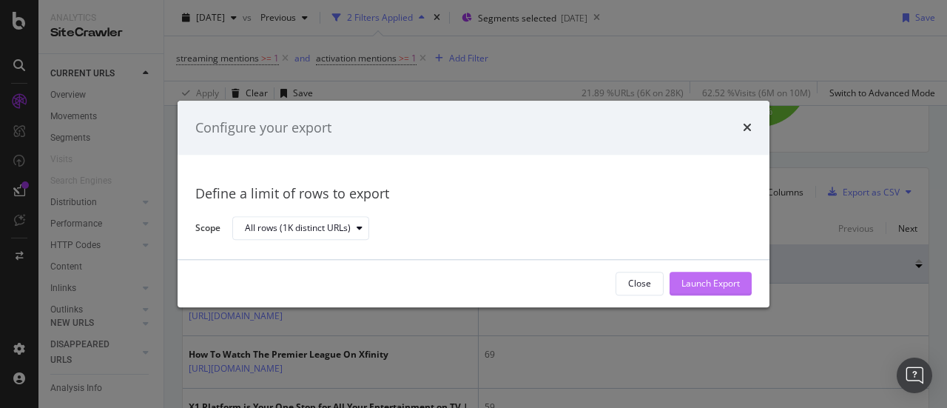
click at [726, 284] on div "Launch Export" at bounding box center [710, 283] width 58 height 13
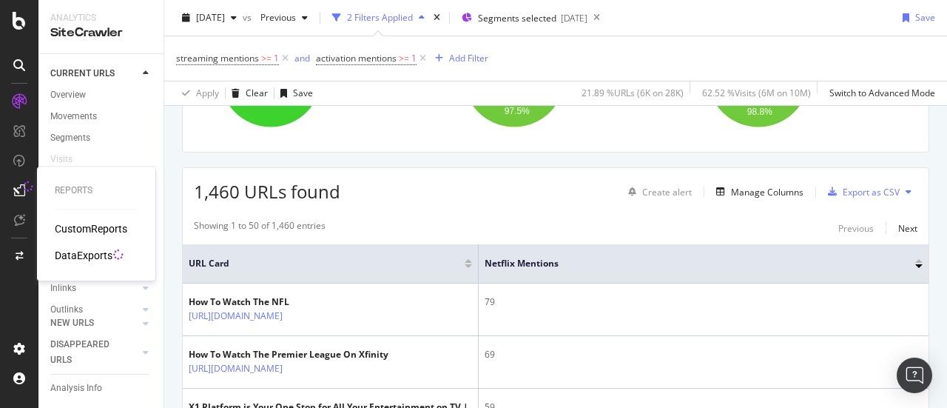
click at [68, 251] on div "DataExports" at bounding box center [84, 255] width 58 height 15
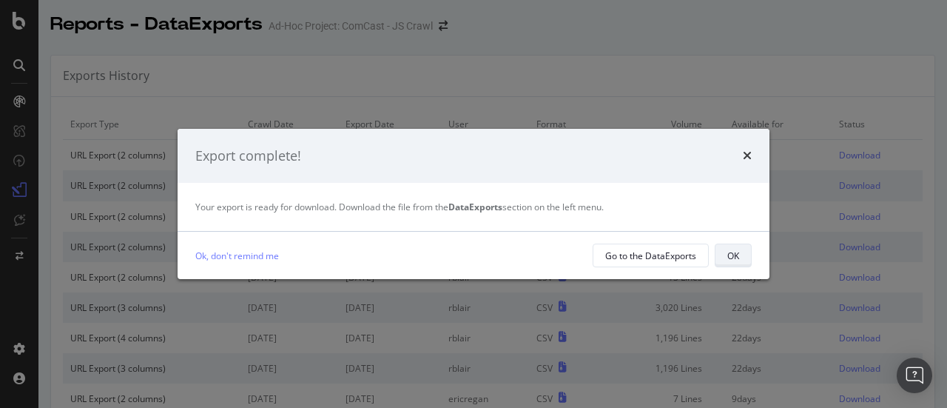
click at [743, 258] on button "OK" at bounding box center [733, 255] width 37 height 24
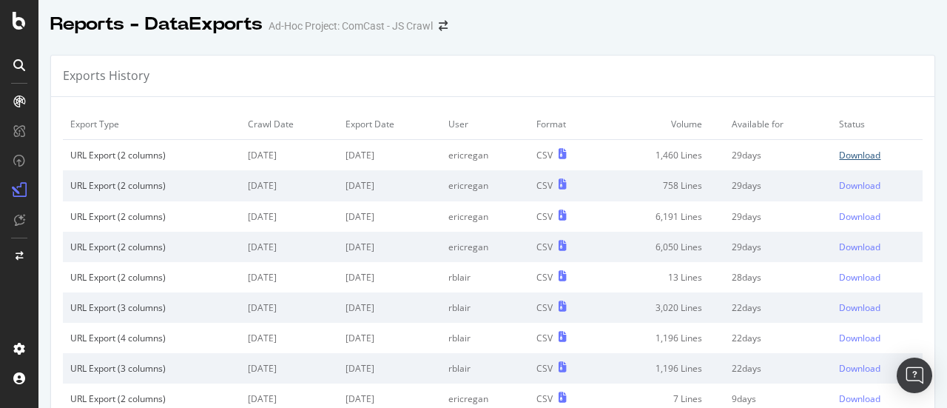
click at [840, 153] on div "Download" at bounding box center [859, 155] width 41 height 13
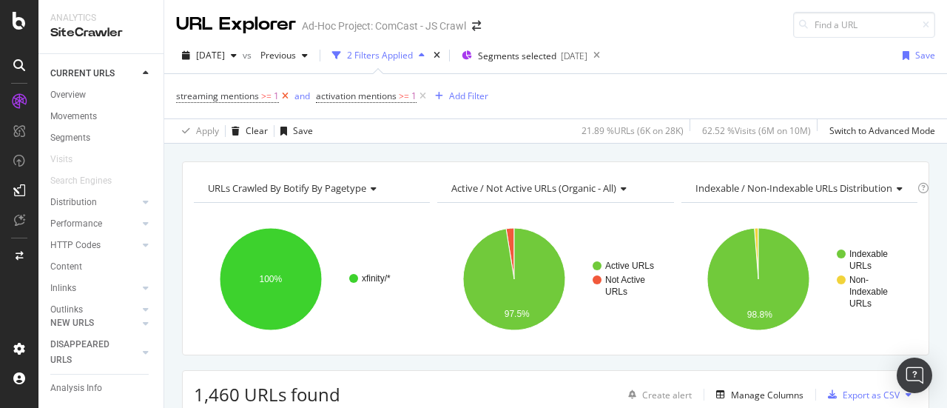
click at [286, 95] on icon at bounding box center [285, 96] width 13 height 15
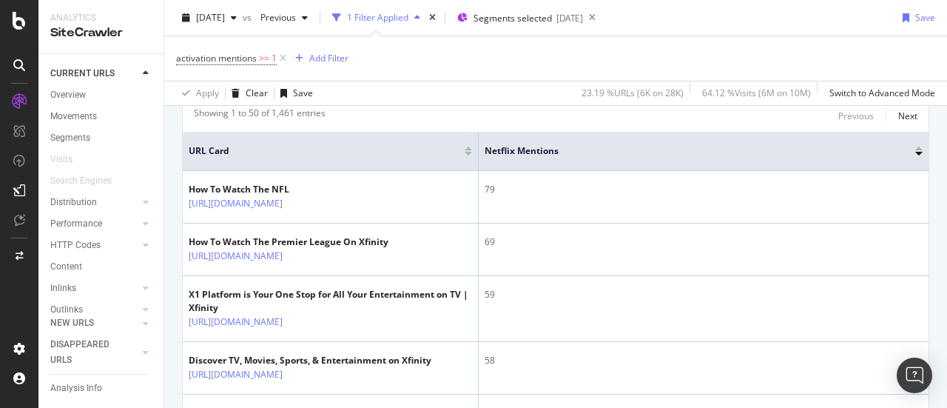
scroll to position [274, 0]
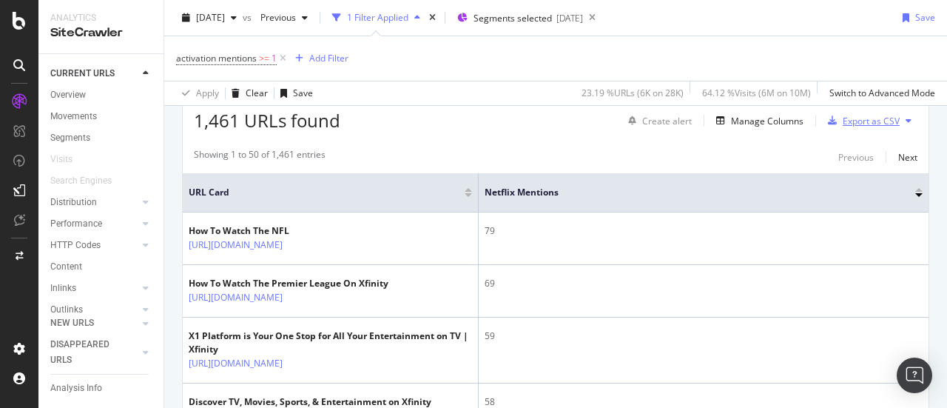
click at [852, 125] on div "Export as CSV" at bounding box center [870, 121] width 57 height 13
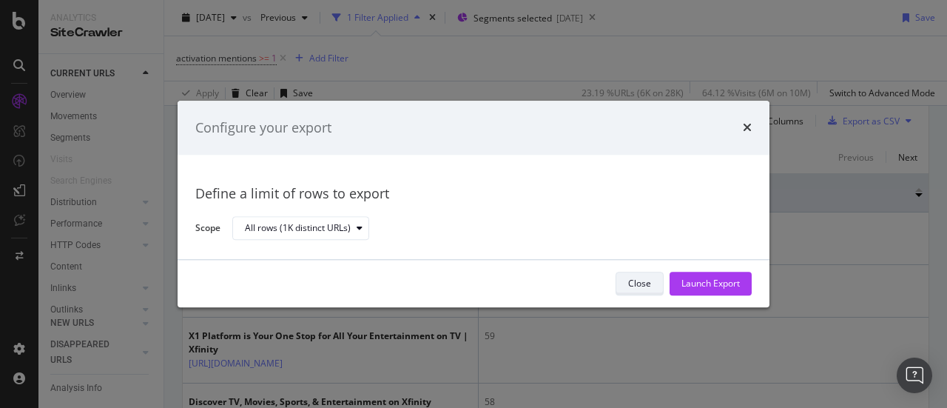
click at [630, 285] on div "Close" at bounding box center [639, 283] width 23 height 13
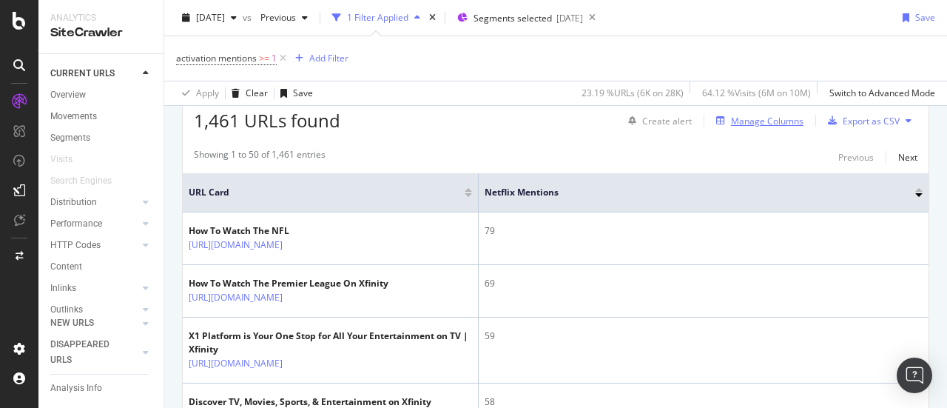
click at [743, 121] on div "Manage Columns" at bounding box center [767, 121] width 72 height 13
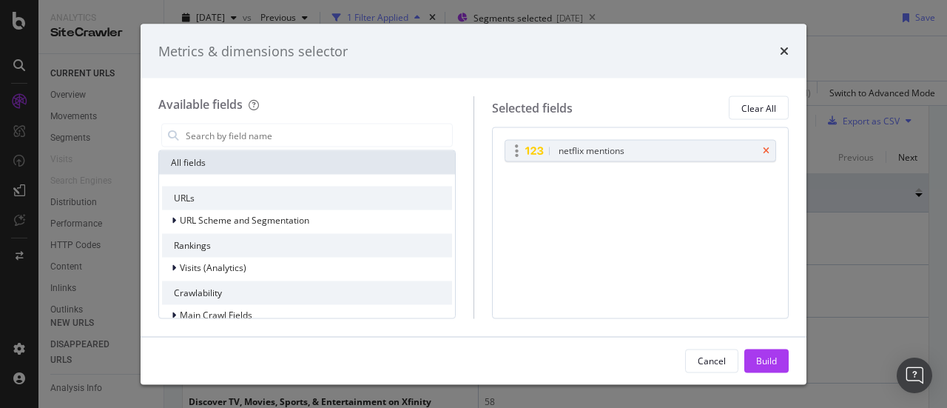
click at [768, 152] on icon "times" at bounding box center [766, 150] width 7 height 9
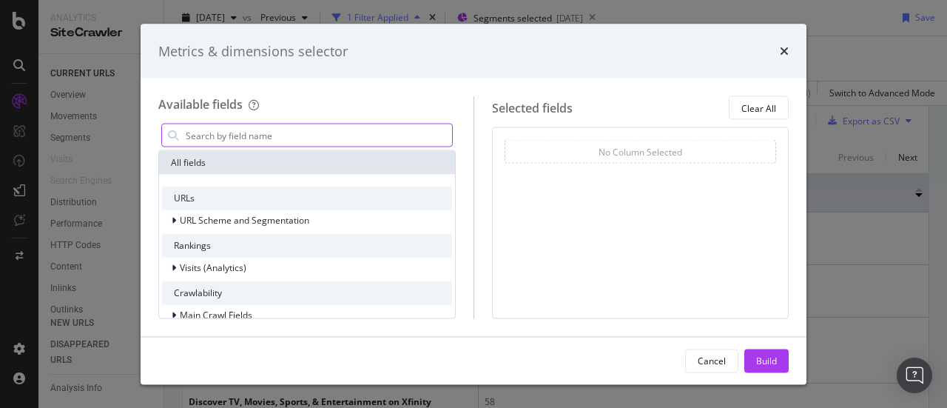
click at [326, 137] on input "modal" at bounding box center [318, 135] width 268 height 22
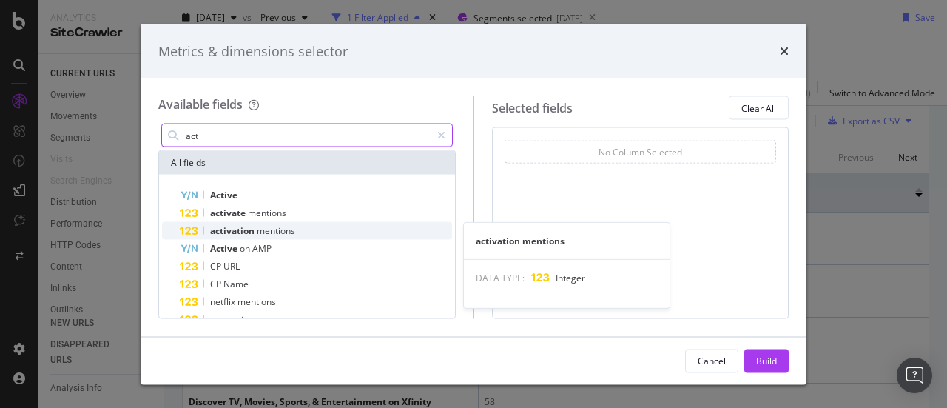
type input "act"
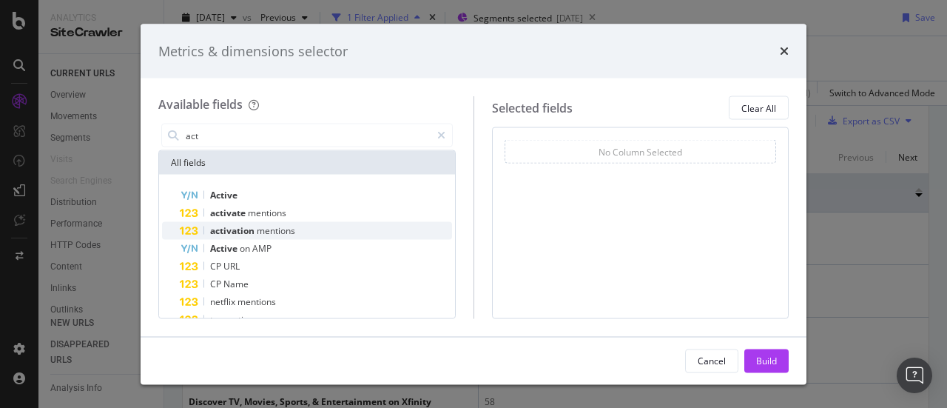
click at [283, 226] on span "mentions" at bounding box center [276, 230] width 38 height 13
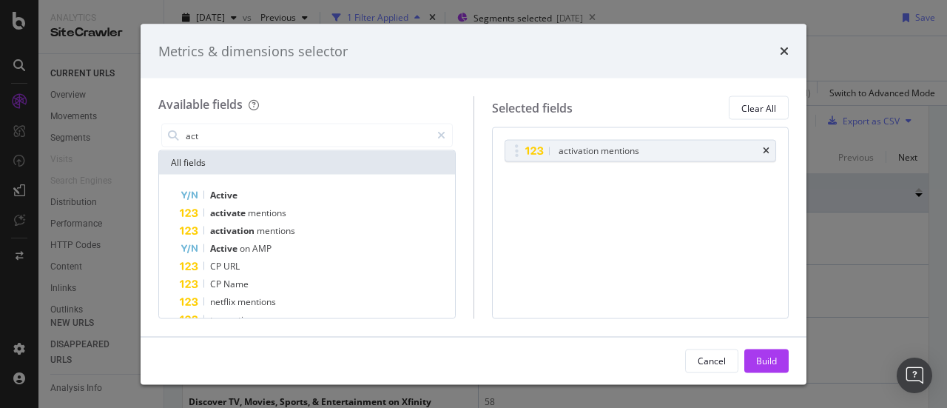
click at [767, 357] on div "Build" at bounding box center [766, 360] width 21 height 13
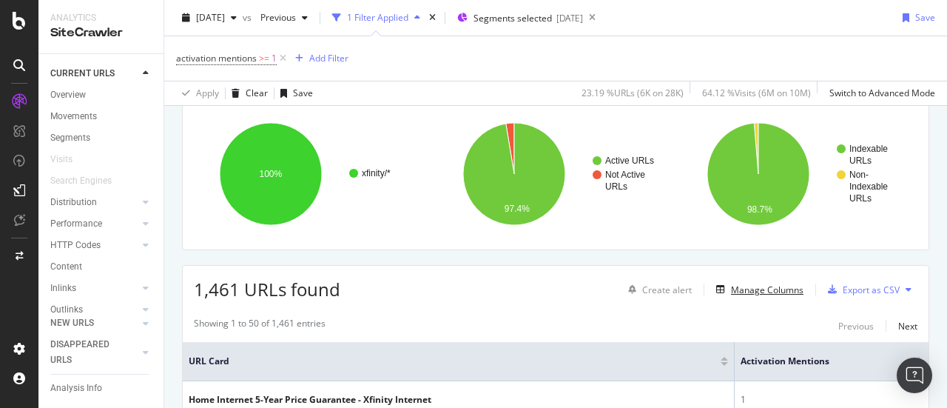
scroll to position [163, 0]
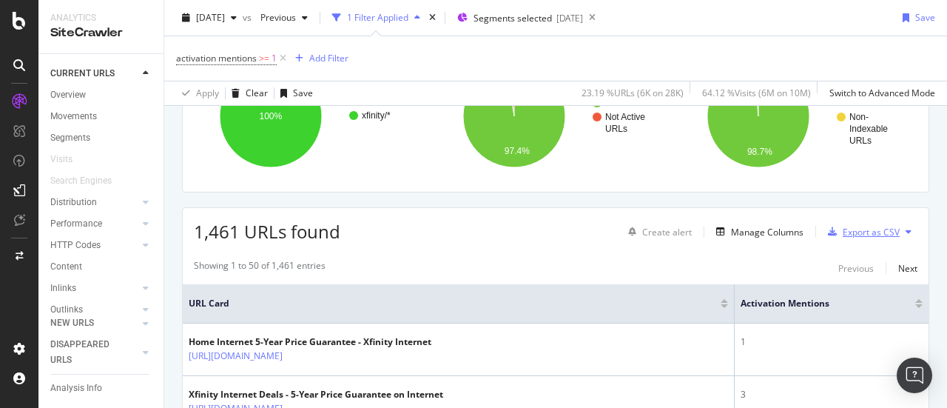
click at [870, 229] on div "Export as CSV" at bounding box center [870, 232] width 57 height 13
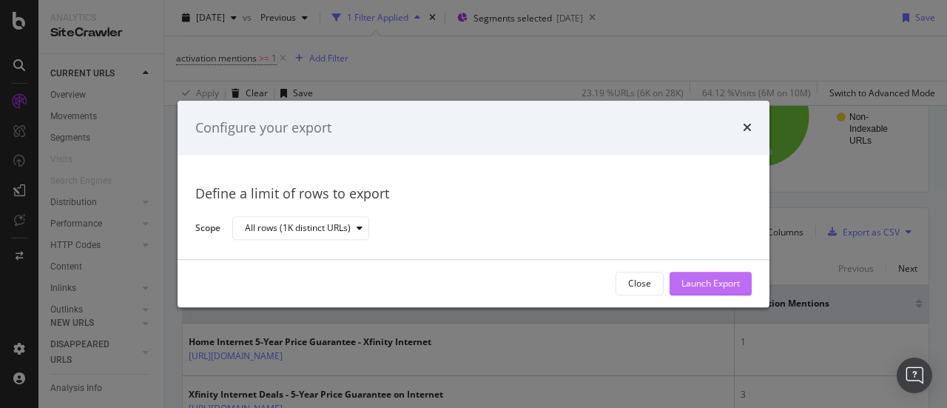
click at [717, 287] on div "Launch Export" at bounding box center [710, 283] width 58 height 13
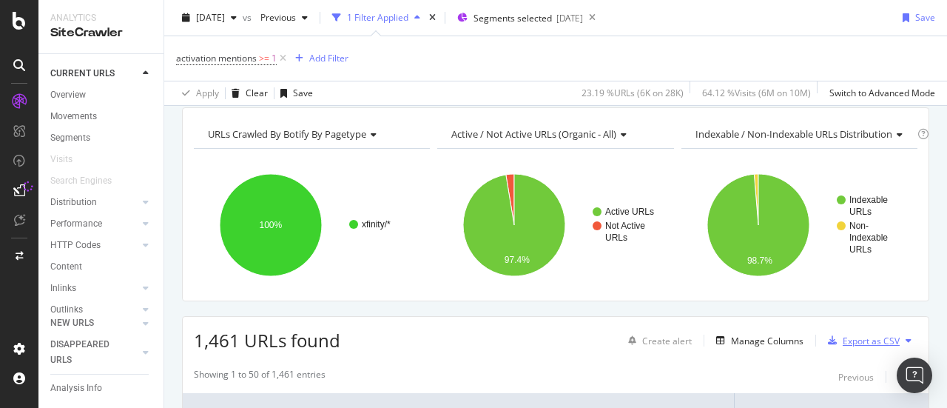
scroll to position [0, 0]
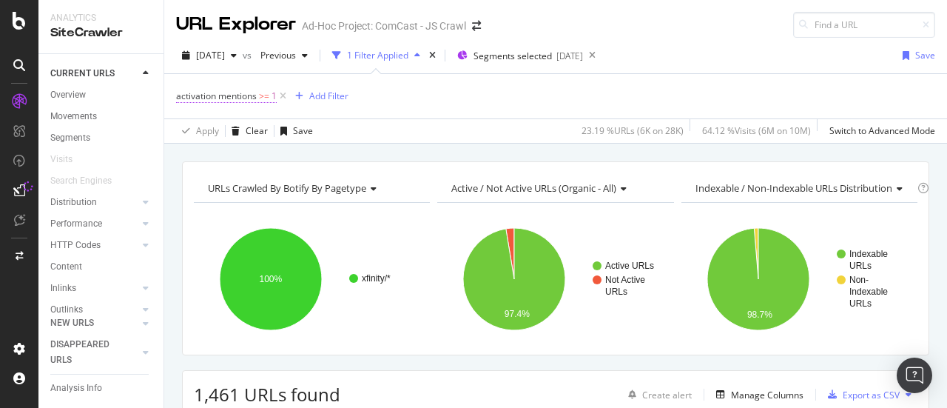
click at [257, 98] on span "activation mentions" at bounding box center [216, 96] width 81 height 13
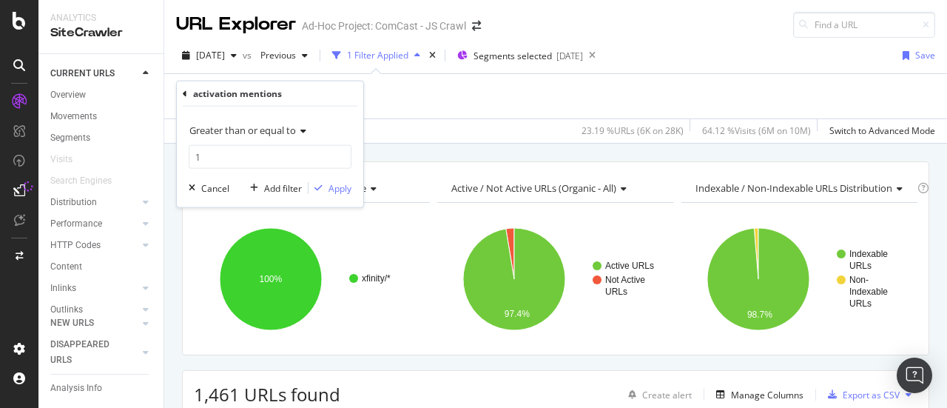
click at [185, 92] on icon at bounding box center [185, 93] width 4 height 9
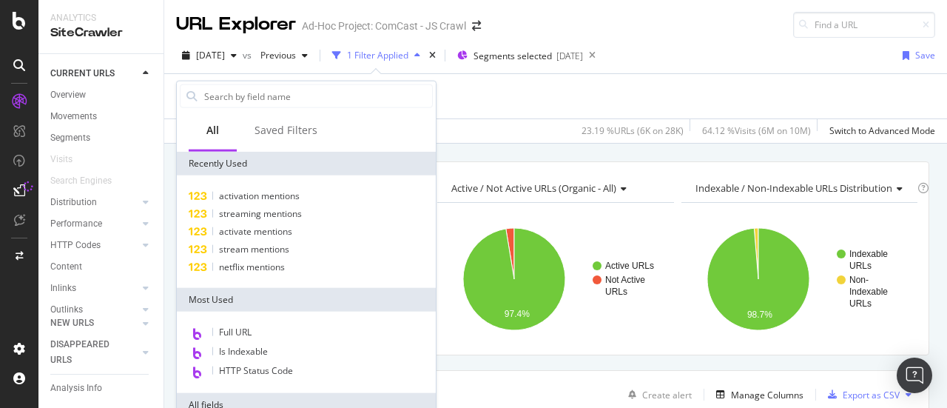
click at [250, 232] on span "activate mentions" at bounding box center [255, 231] width 73 height 13
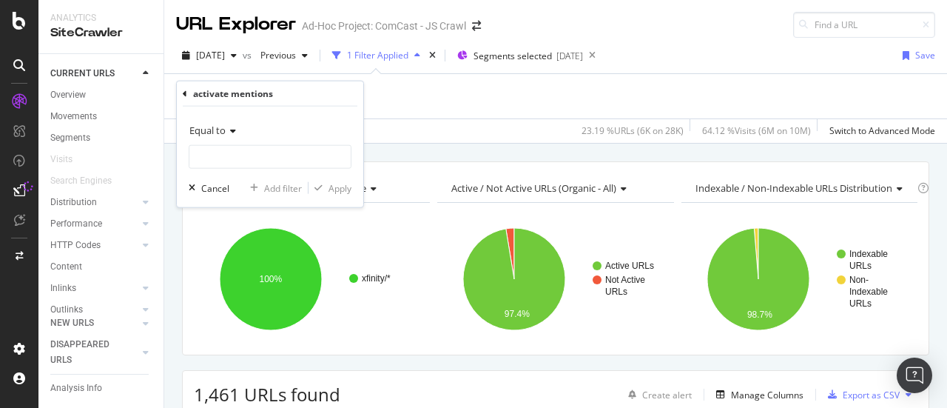
click at [233, 128] on icon at bounding box center [231, 130] width 10 height 9
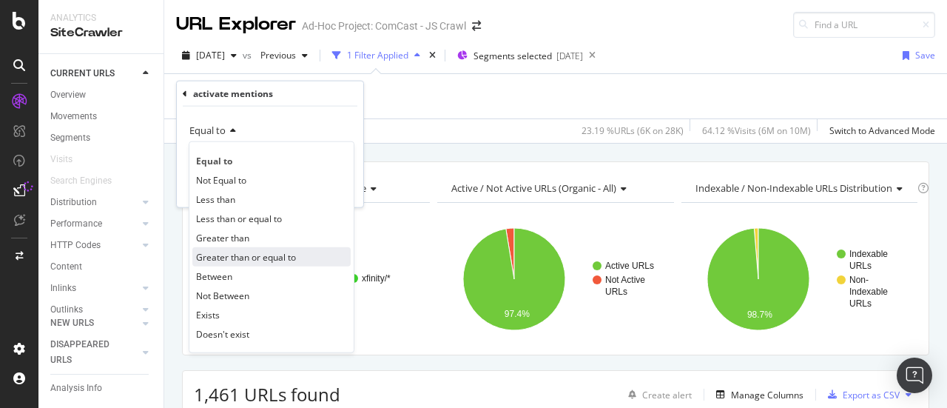
click at [250, 255] on span "Greater than or equal to" at bounding box center [246, 256] width 100 height 13
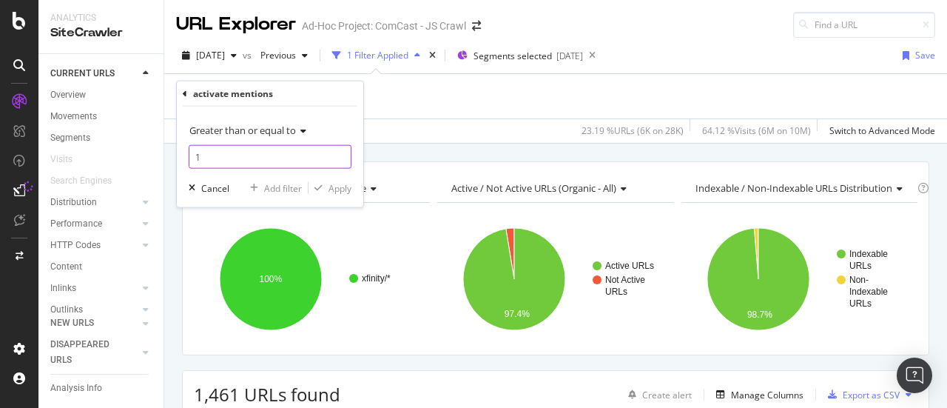
type input "1"
click at [340, 152] on input "1" at bounding box center [270, 157] width 163 height 24
click at [340, 187] on div "Apply" at bounding box center [339, 187] width 23 height 13
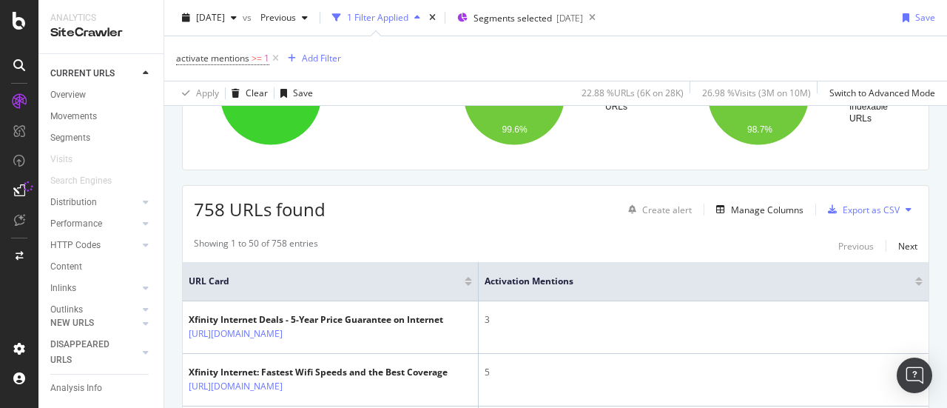
scroll to position [175, 0]
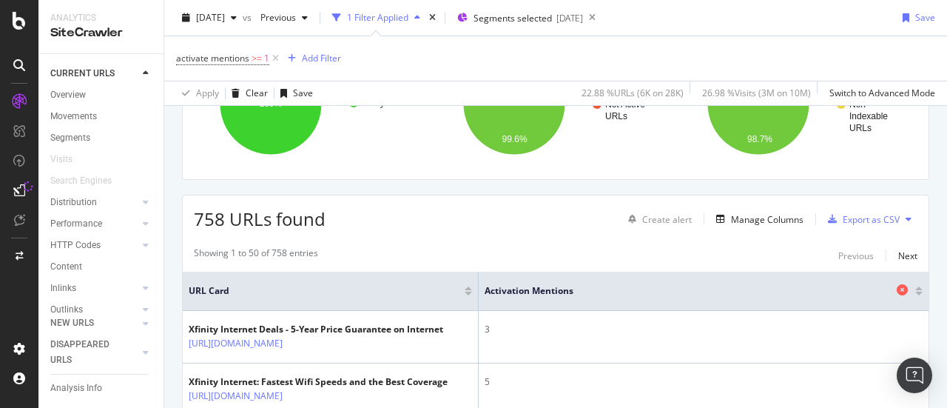
click at [896, 288] on icon at bounding box center [901, 289] width 11 height 11
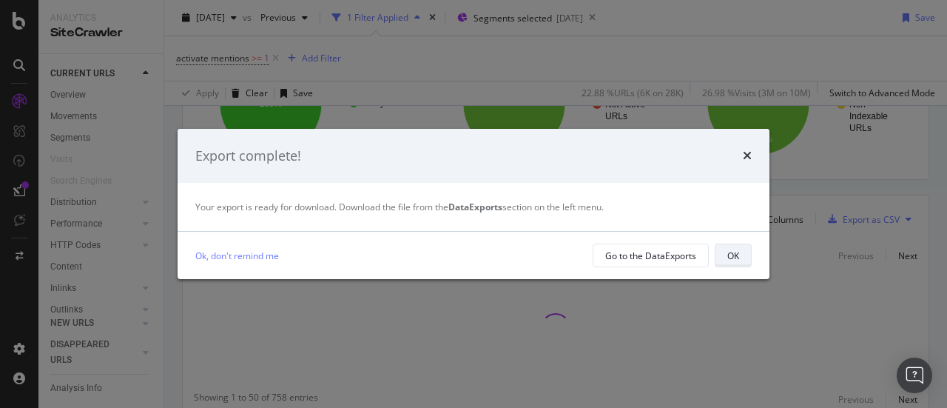
click at [733, 257] on div "OK" at bounding box center [733, 255] width 12 height 13
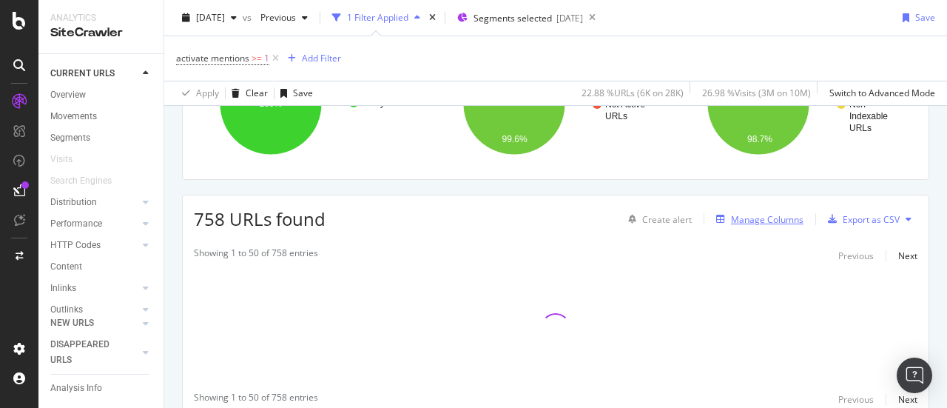
click at [747, 217] on div "Manage Columns" at bounding box center [767, 219] width 72 height 13
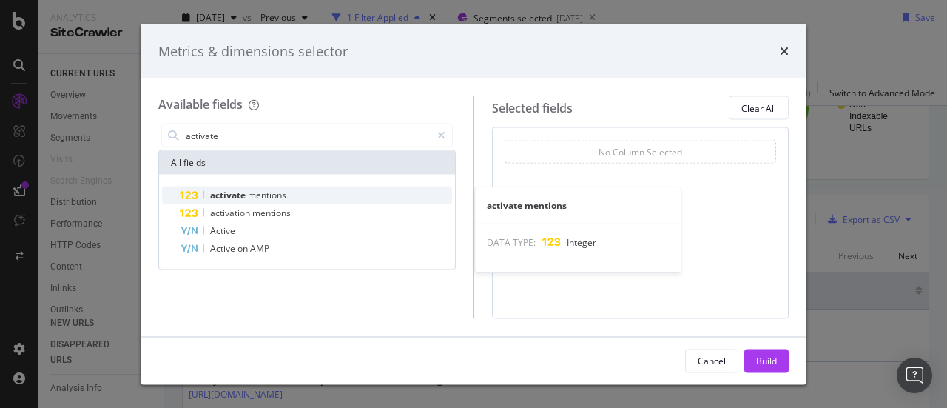
type input "activate"
click at [274, 194] on span "mentions" at bounding box center [267, 195] width 38 height 13
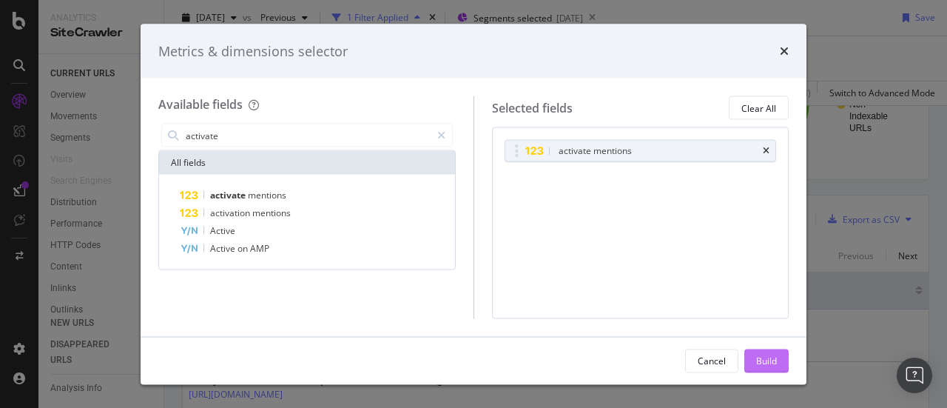
click at [768, 359] on div "Build" at bounding box center [766, 360] width 21 height 13
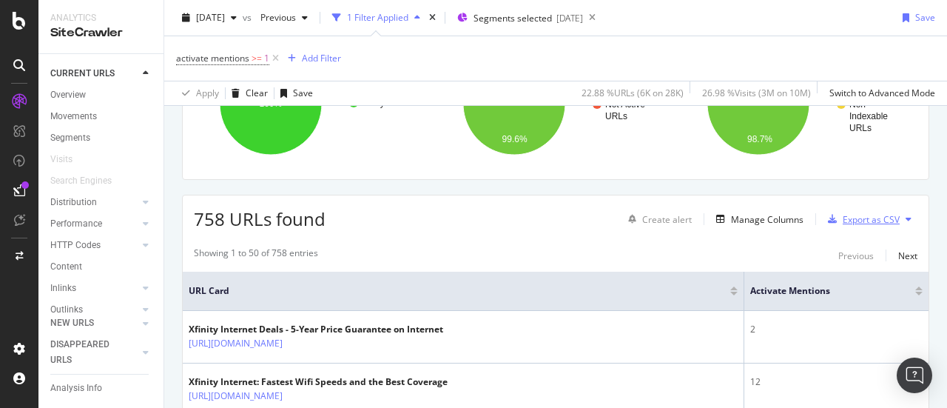
click at [861, 218] on div "Export as CSV" at bounding box center [870, 219] width 57 height 13
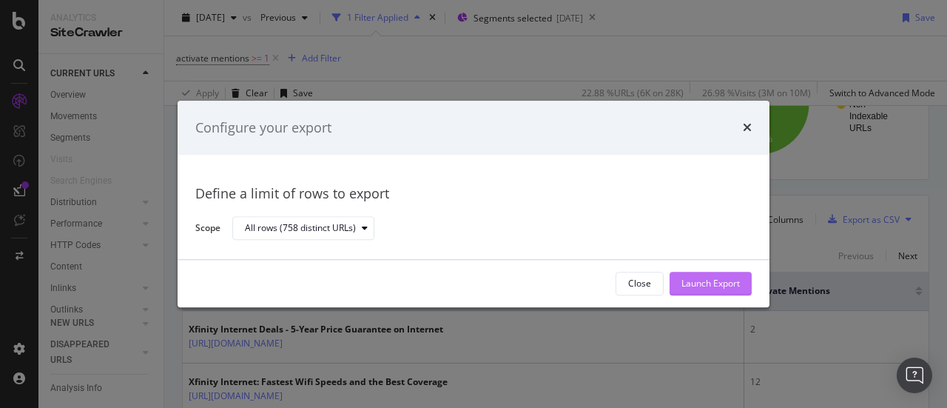
click at [717, 280] on div "Launch Export" at bounding box center [710, 283] width 58 height 13
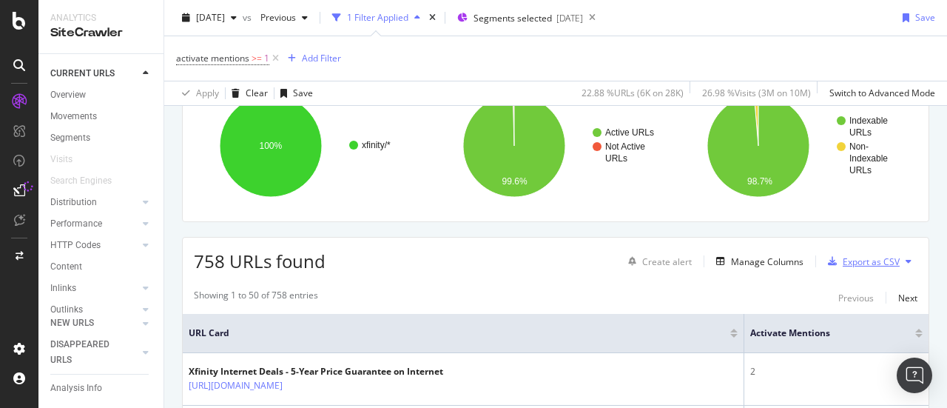
scroll to position [249, 0]
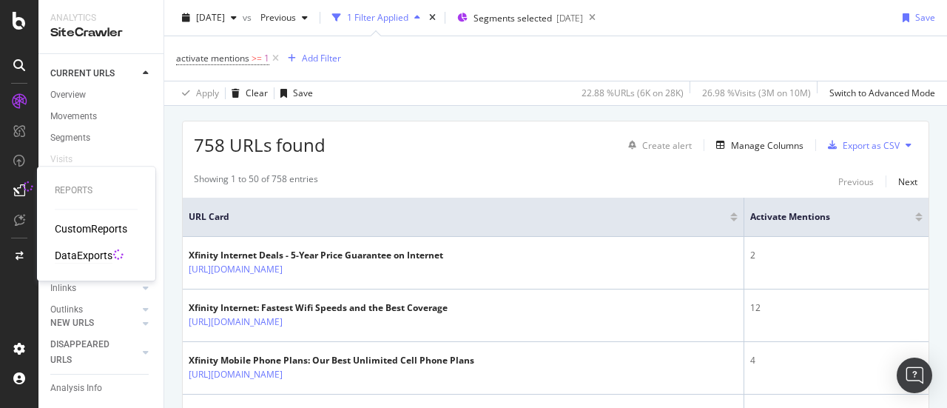
click at [81, 255] on div "DataExports" at bounding box center [84, 255] width 58 height 15
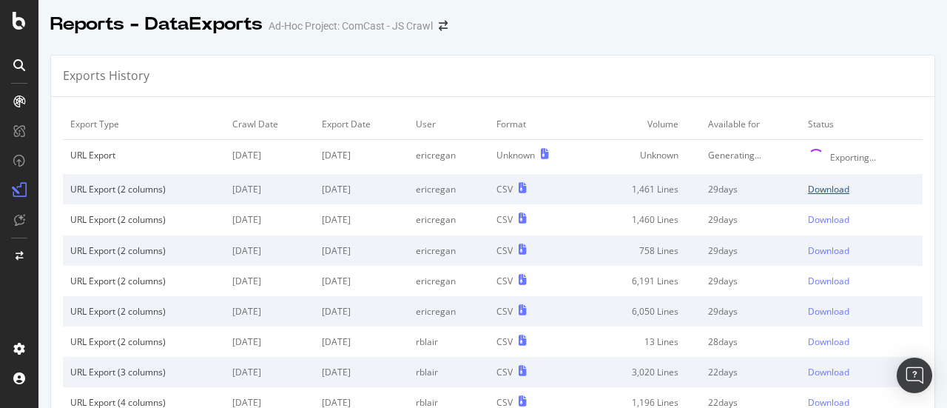
click at [823, 189] on div "Download" at bounding box center [828, 189] width 41 height 13
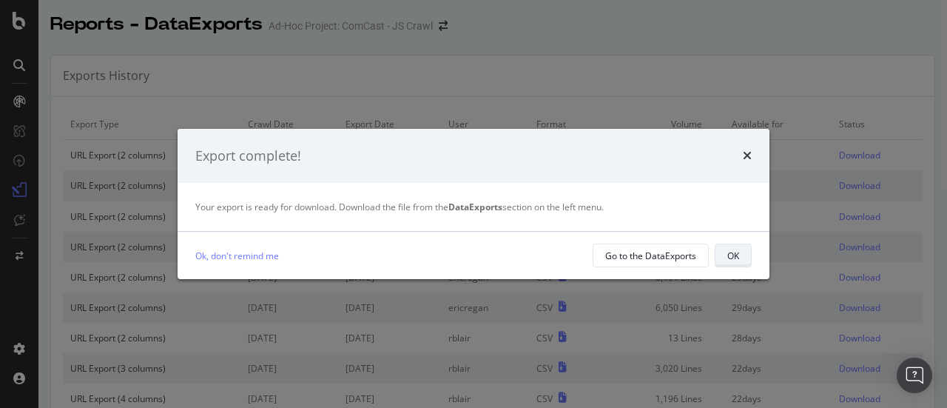
click at [726, 248] on button "OK" at bounding box center [733, 255] width 37 height 24
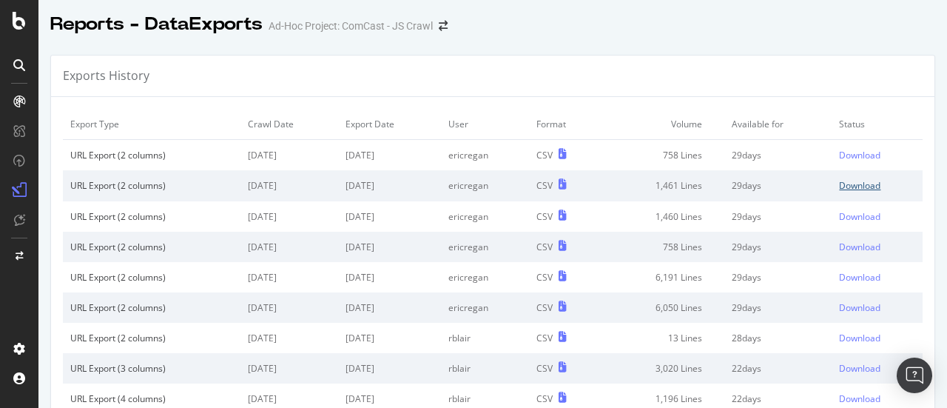
click at [845, 186] on div "Download" at bounding box center [859, 185] width 41 height 13
click at [848, 157] on div "Download" at bounding box center [859, 155] width 41 height 13
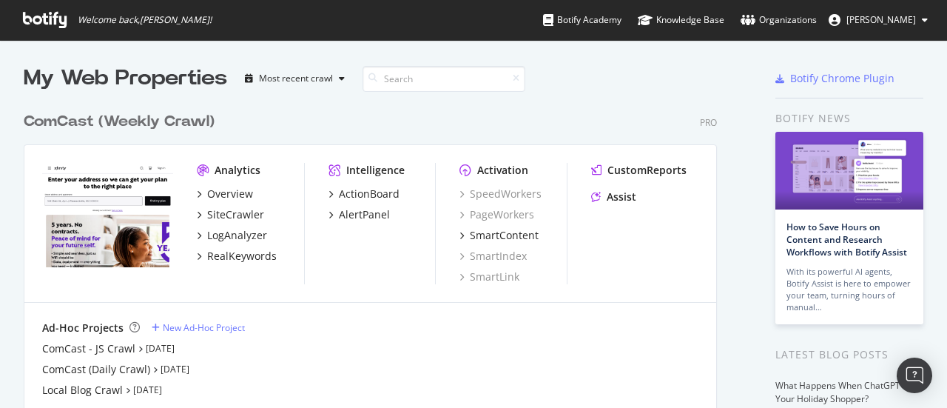
scroll to position [396, 924]
click at [101, 349] on div "ComCast - JS Crawl" at bounding box center [88, 348] width 93 height 15
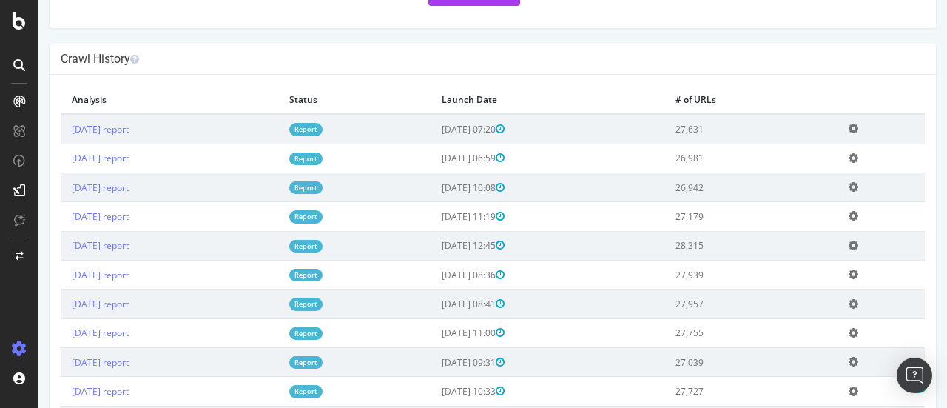
scroll to position [365, 0]
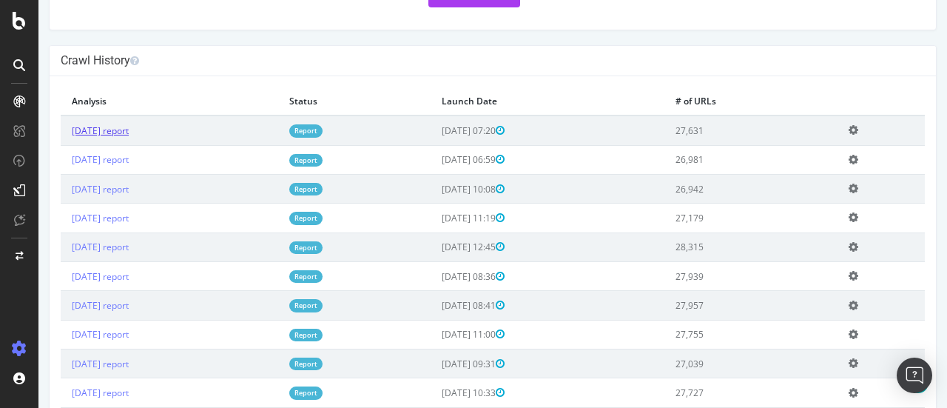
click at [129, 137] on link "2025 Sep. 3rd report" at bounding box center [100, 130] width 57 height 13
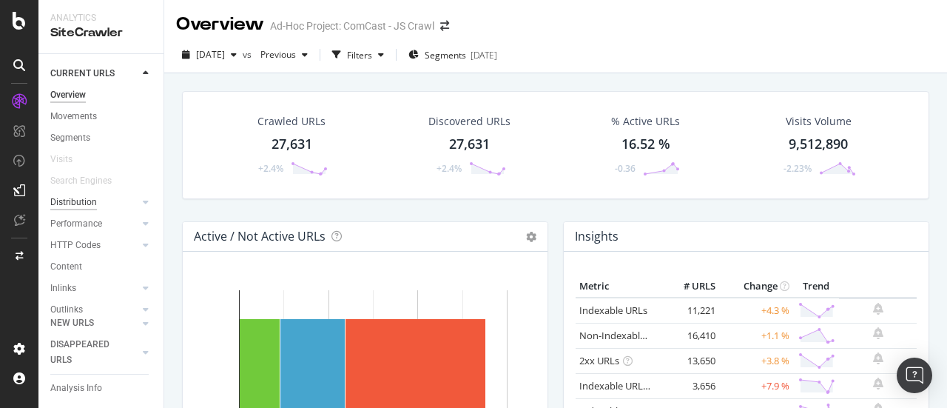
click at [90, 196] on div "Distribution" at bounding box center [73, 203] width 47 height 16
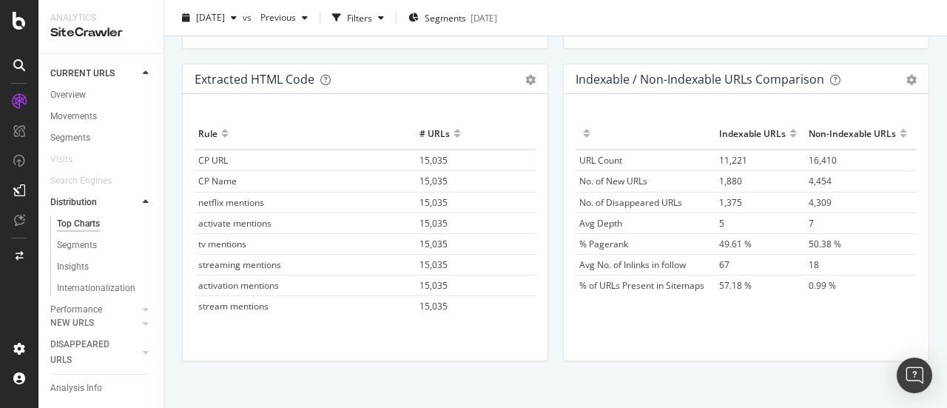
scroll to position [2337, 0]
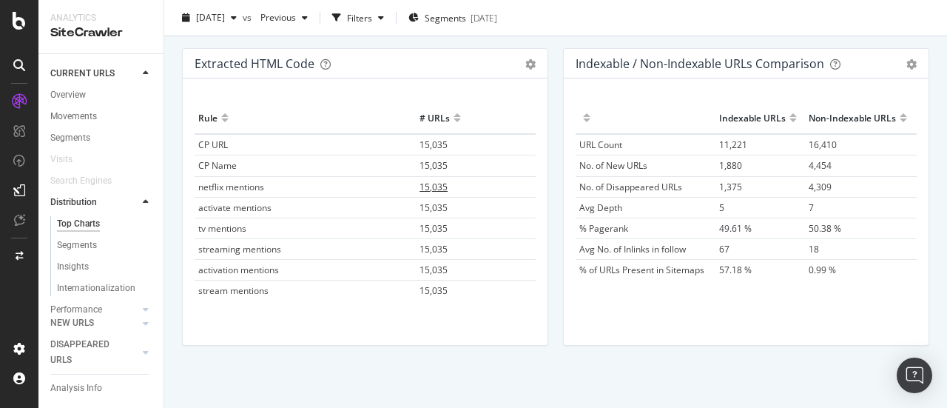
click at [430, 180] on span "15,035" at bounding box center [433, 186] width 28 height 13
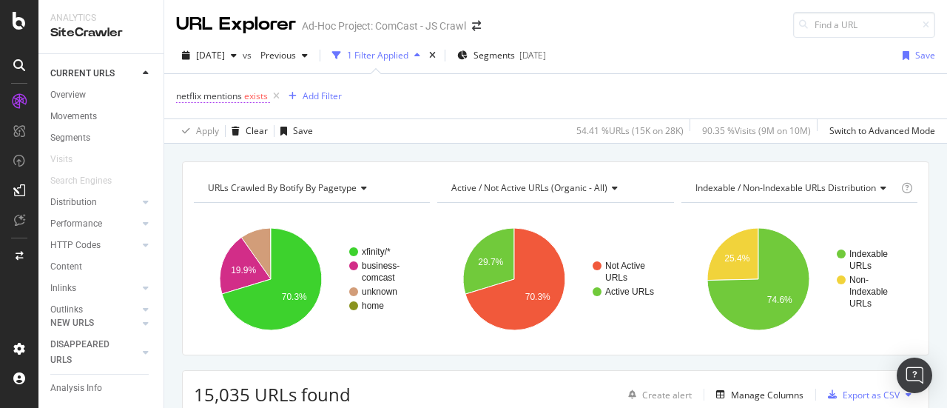
click at [250, 92] on span "exists" at bounding box center [256, 96] width 24 height 13
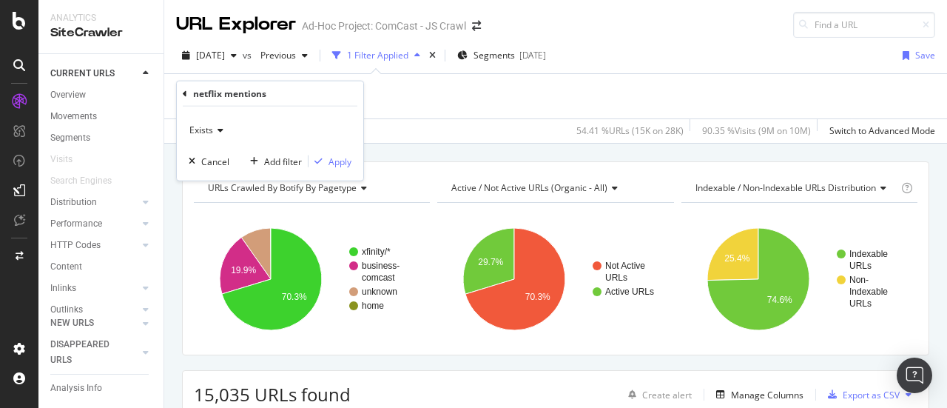
click at [208, 129] on span "Exists" at bounding box center [201, 130] width 24 height 13
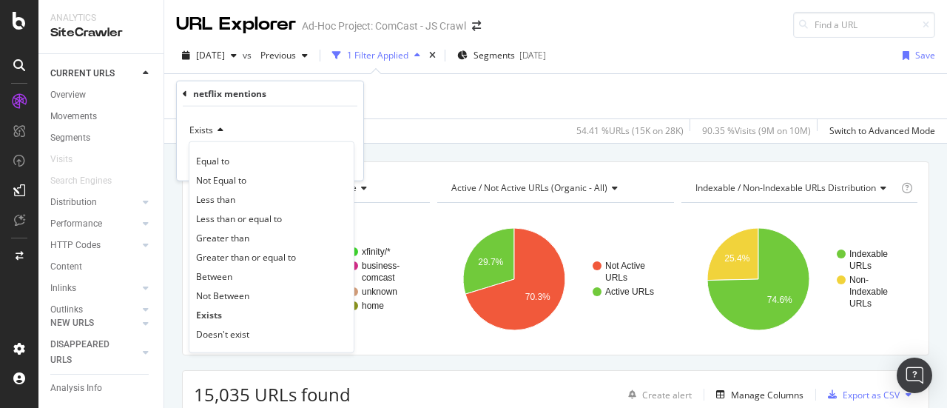
click at [232, 257] on span "Greater than or equal to" at bounding box center [246, 256] width 100 height 13
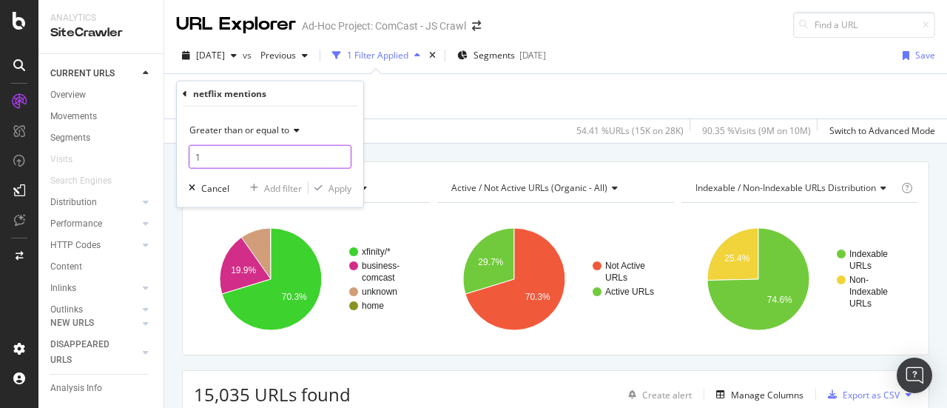
type input "1"
click at [340, 152] on input "1" at bounding box center [270, 157] width 163 height 24
click at [341, 188] on div "Apply" at bounding box center [339, 187] width 23 height 13
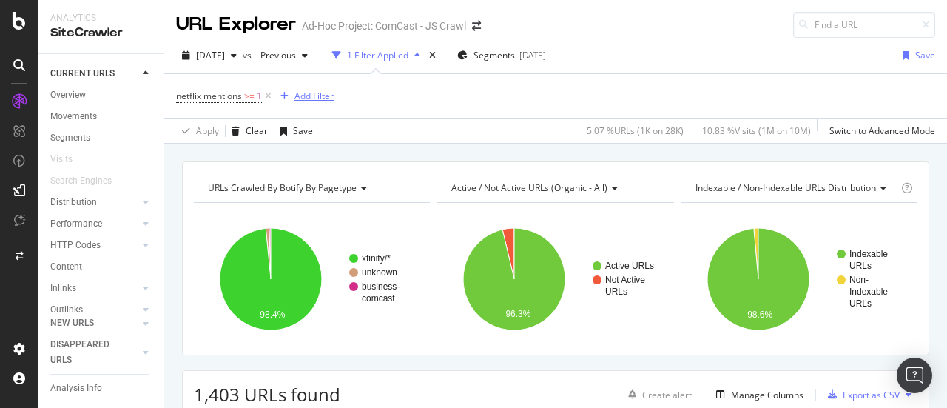
click at [315, 99] on div "Add Filter" at bounding box center [313, 96] width 39 height 13
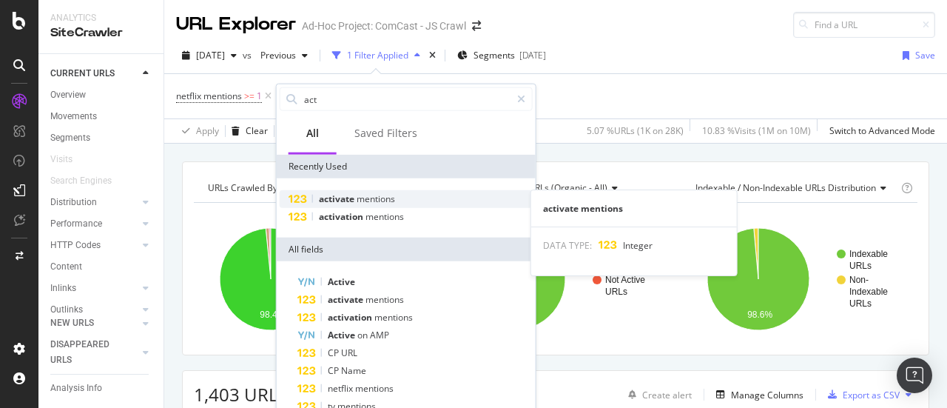
type input "act"
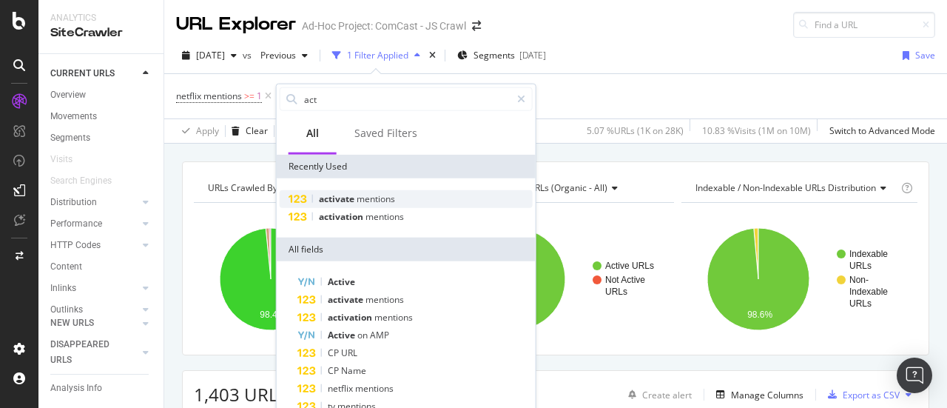
click at [346, 192] on span "activate" at bounding box center [338, 198] width 38 height 13
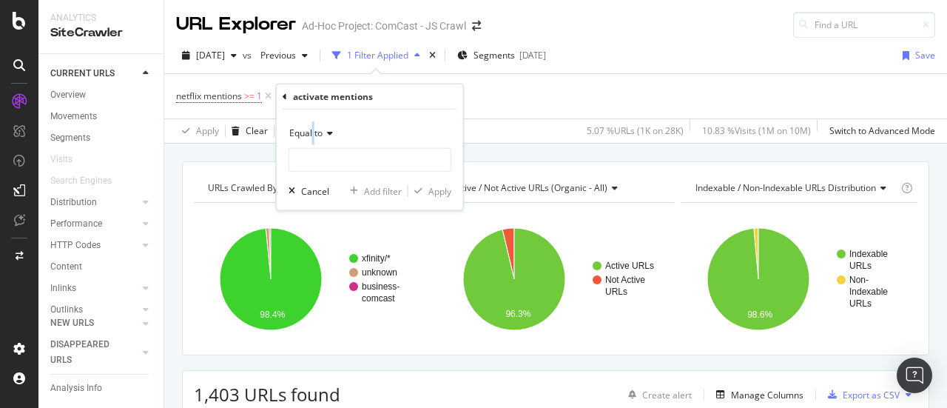
click at [314, 132] on span "Equal to" at bounding box center [305, 132] width 33 height 13
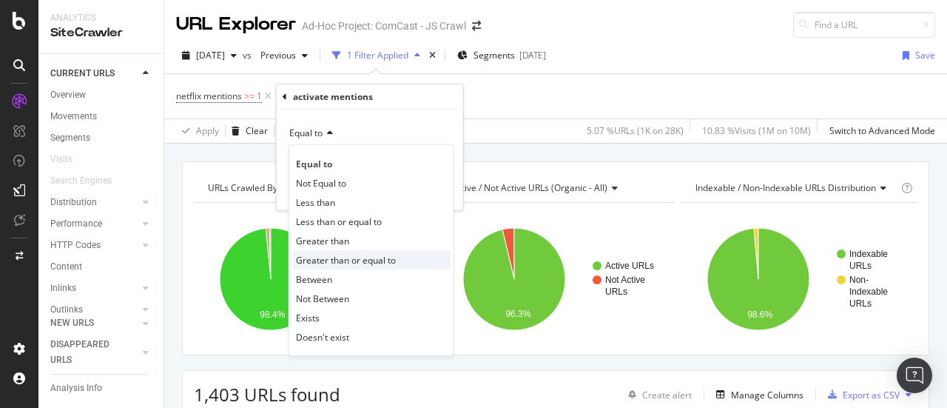
click at [335, 260] on span "Greater than or equal to" at bounding box center [346, 259] width 100 height 13
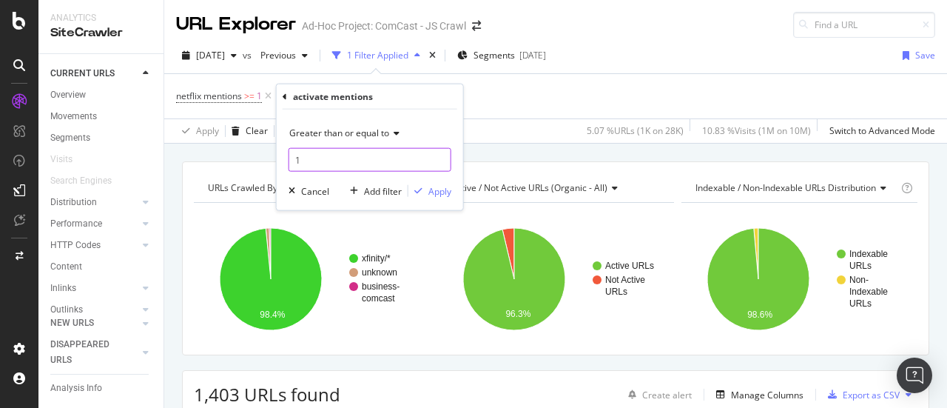
type input "1"
click at [439, 155] on input "1" at bounding box center [369, 160] width 163 height 24
click at [439, 186] on div "Apply" at bounding box center [439, 190] width 23 height 13
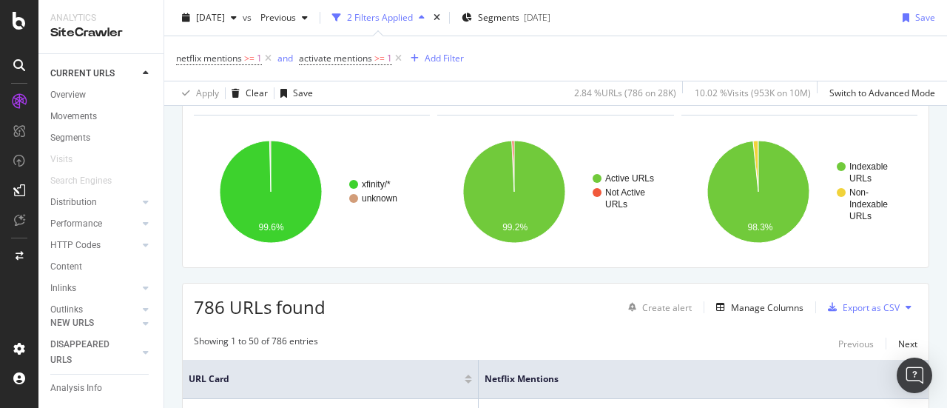
scroll to position [64, 0]
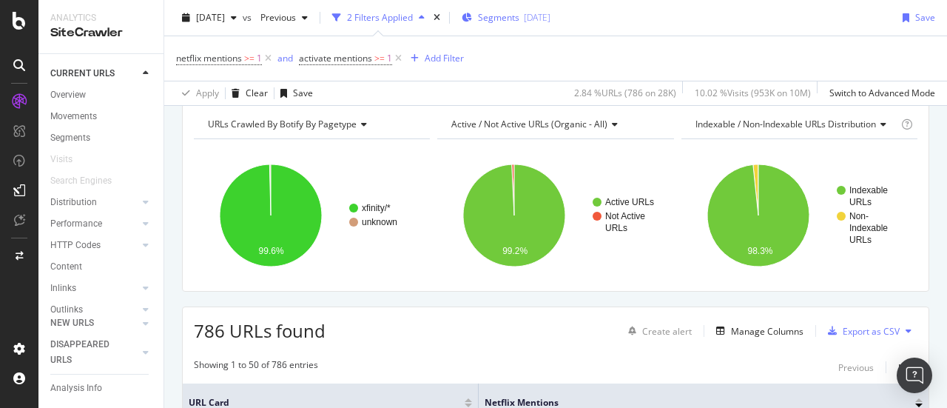
click at [519, 21] on span "Segments" at bounding box center [498, 17] width 41 height 13
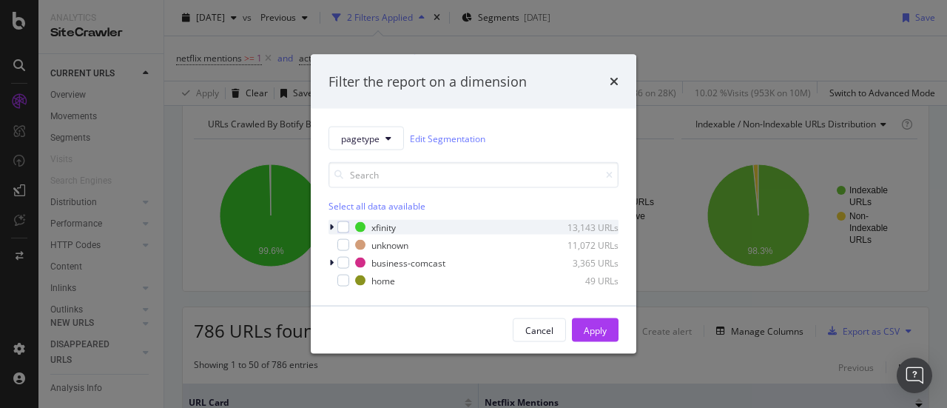
click at [331, 225] on icon "modal" at bounding box center [331, 227] width 4 height 9
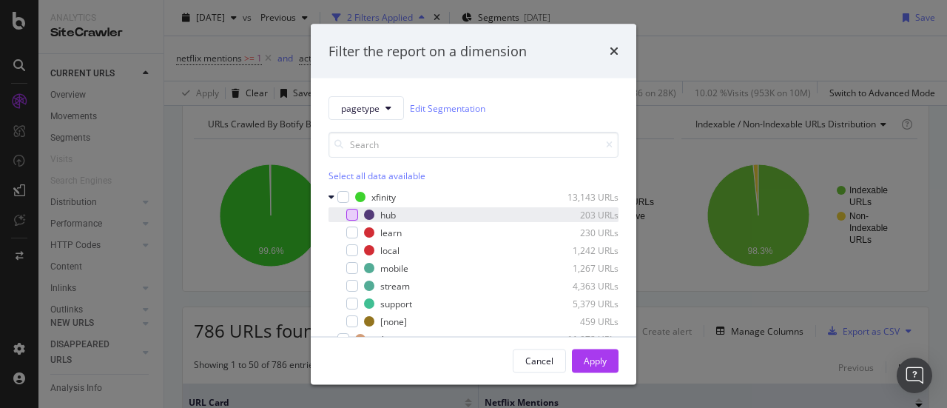
click at [346, 215] on div "modal" at bounding box center [352, 215] width 12 height 12
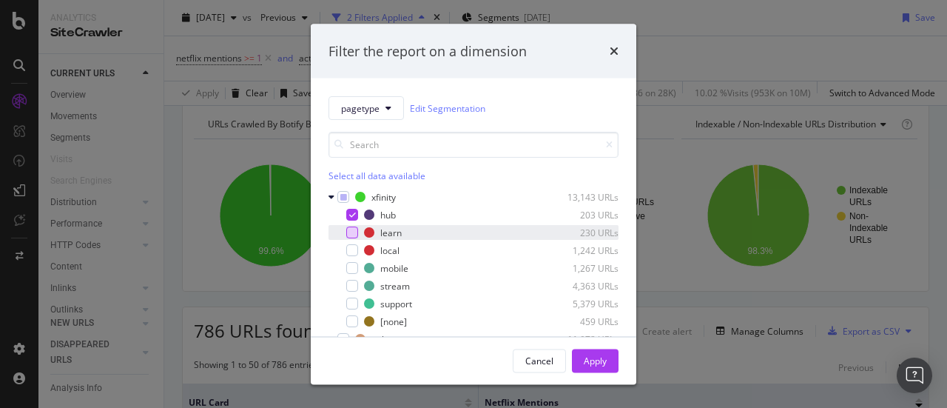
click at [349, 234] on div "modal" at bounding box center [352, 232] width 12 height 12
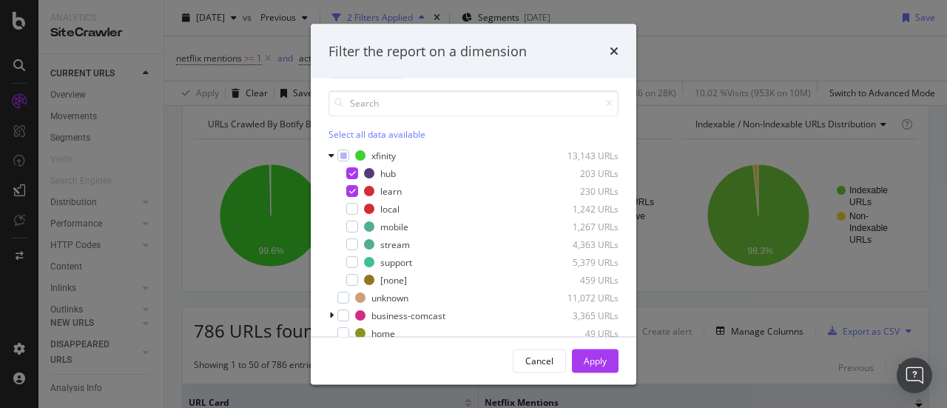
scroll to position [62, 0]
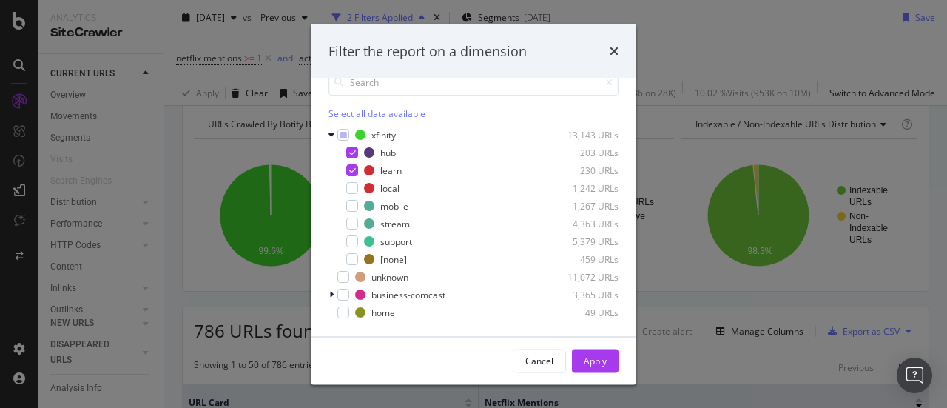
click at [605, 366] on div "Apply" at bounding box center [595, 360] width 23 height 13
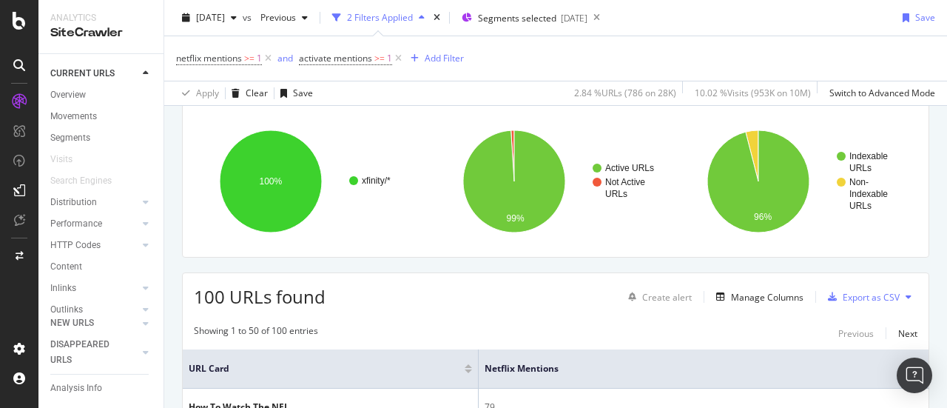
scroll to position [107, 0]
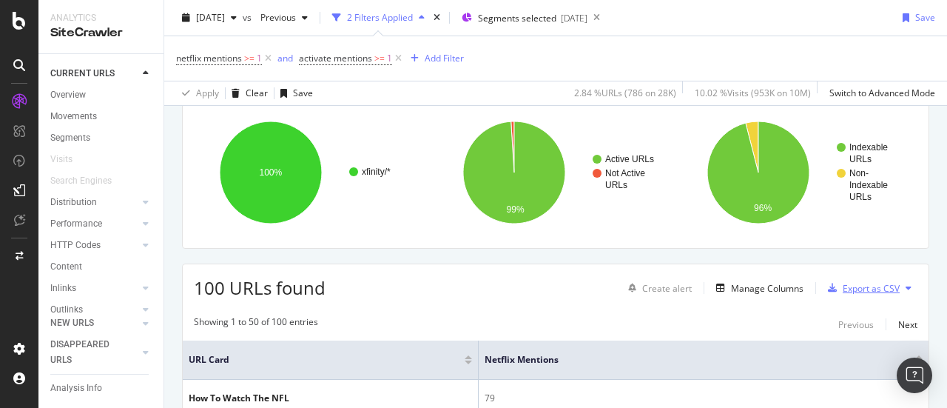
click at [861, 288] on div "Export as CSV" at bounding box center [870, 288] width 57 height 13
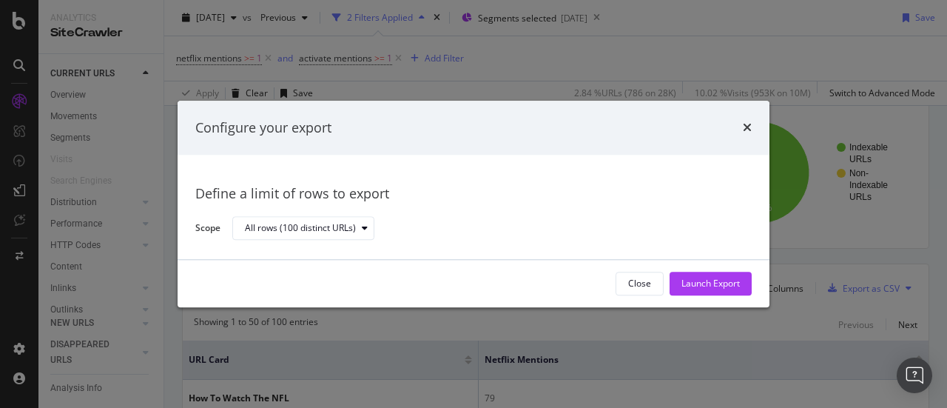
click at [694, 285] on div "Launch Export" at bounding box center [710, 283] width 58 height 13
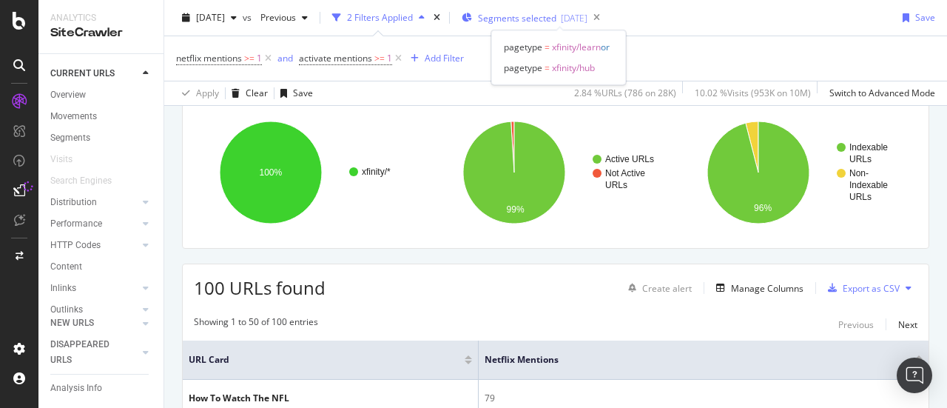
click at [535, 21] on span "Segments selected" at bounding box center [517, 18] width 78 height 13
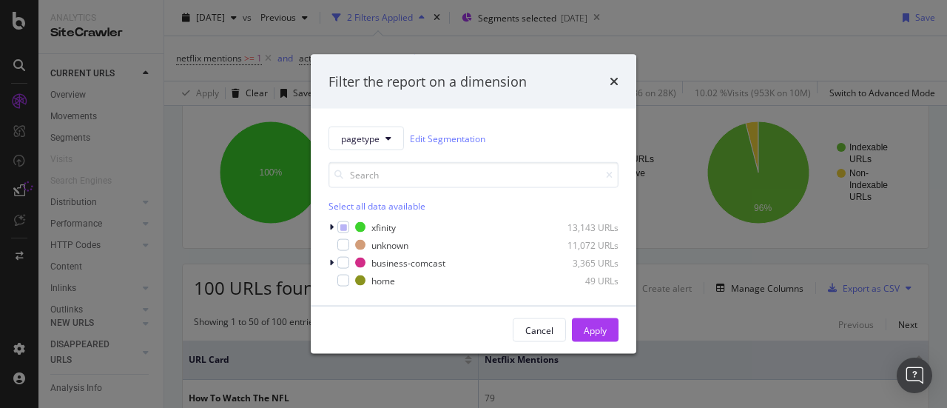
click at [328, 226] on div "pagetype Edit Segmentation Select all data available xfinity 13,143 URLs unknow…" at bounding box center [473, 207] width 325 height 197
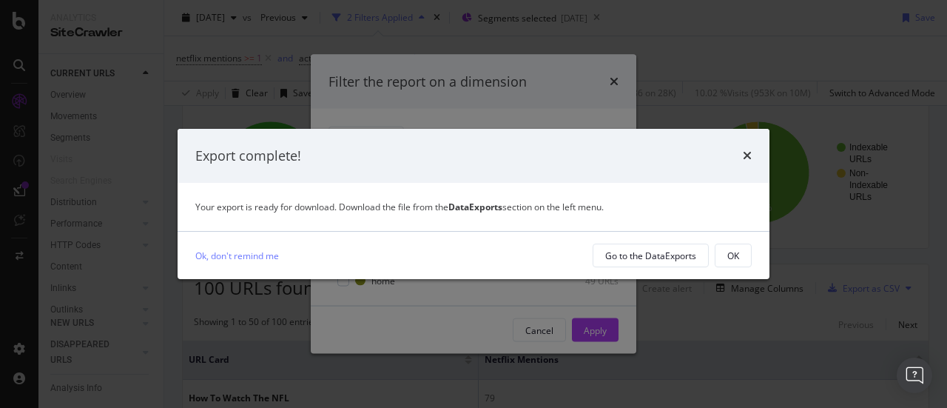
click at [746, 249] on button "OK" at bounding box center [733, 255] width 37 height 24
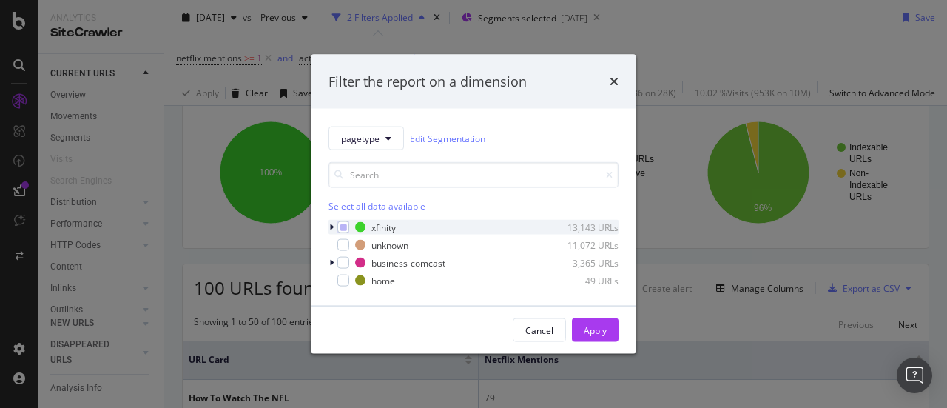
click at [331, 229] on icon "modal" at bounding box center [331, 227] width 4 height 9
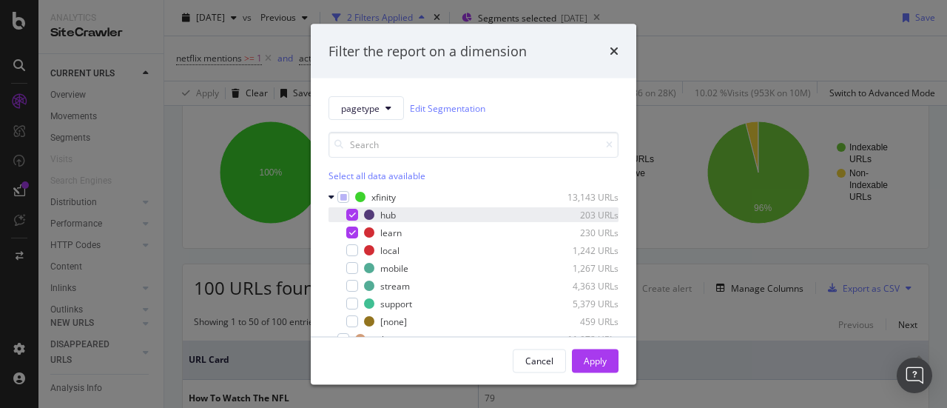
click at [351, 212] on icon "modal" at bounding box center [352, 214] width 7 height 7
click at [349, 232] on icon "modal" at bounding box center [352, 232] width 7 height 7
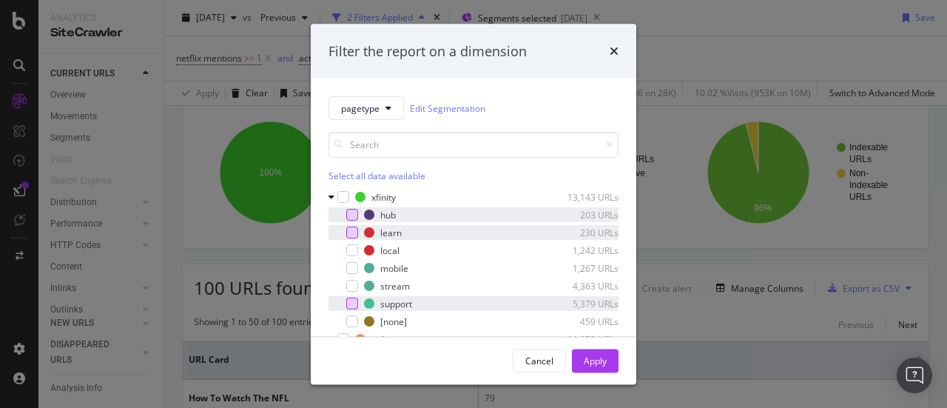
click at [351, 303] on div "modal" at bounding box center [352, 303] width 12 height 12
click at [595, 359] on div "Apply" at bounding box center [595, 360] width 23 height 13
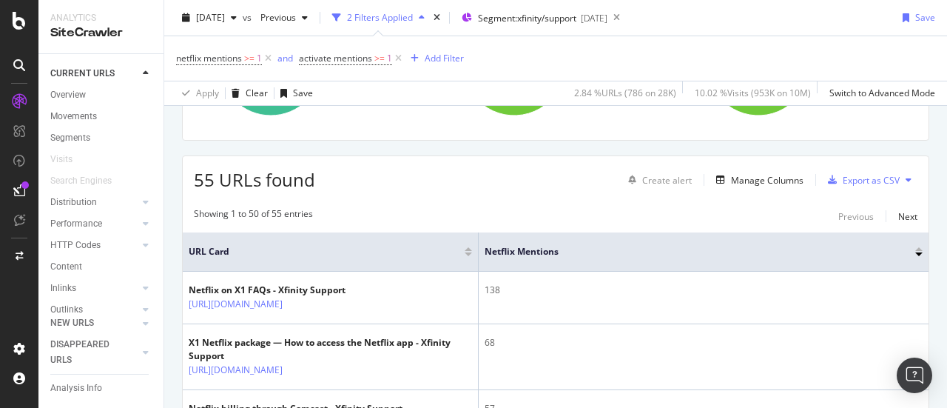
scroll to position [149, 0]
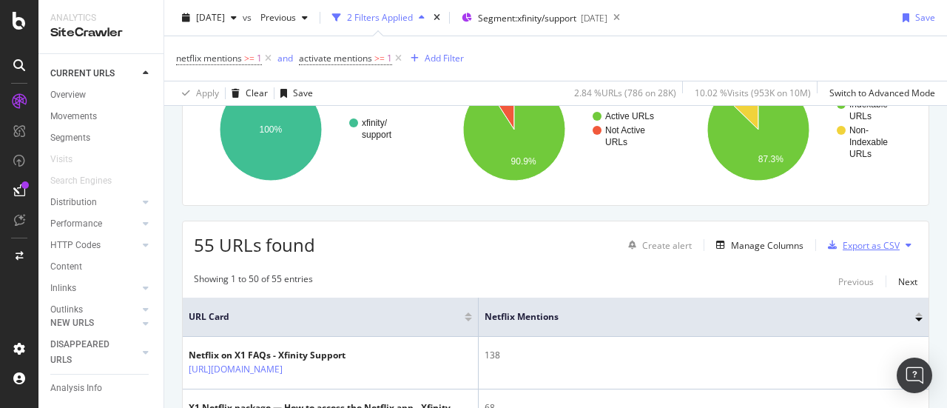
click at [871, 244] on div "Export as CSV" at bounding box center [870, 245] width 57 height 13
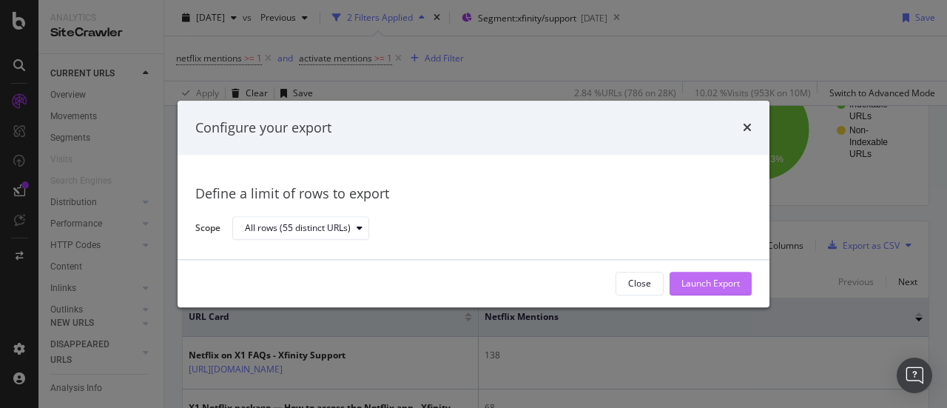
click at [729, 282] on div "Launch Export" at bounding box center [710, 283] width 58 height 13
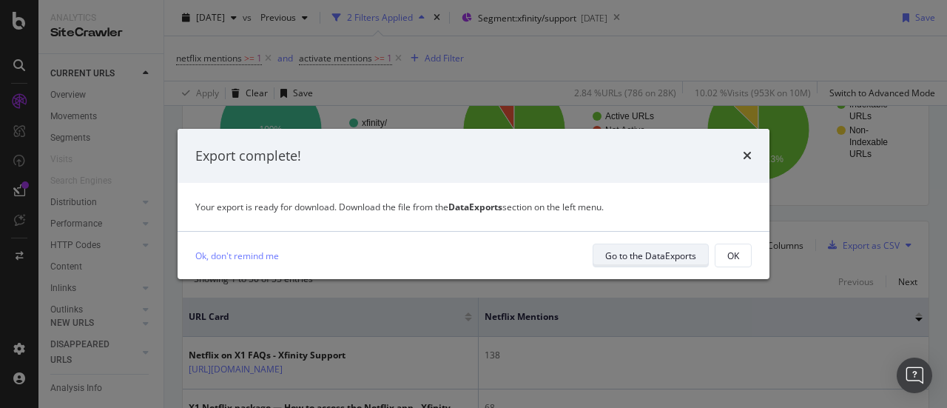
click at [682, 257] on div "Go to the DataExports" at bounding box center [650, 255] width 91 height 13
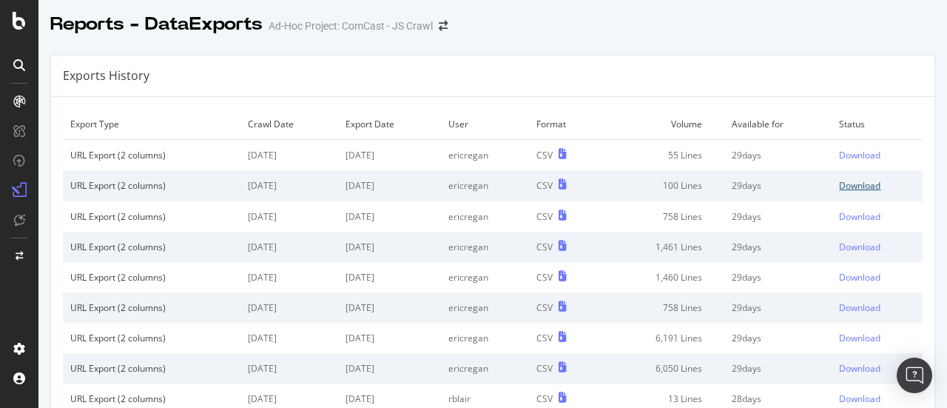
click at [842, 186] on div "Download" at bounding box center [859, 185] width 41 height 13
click at [858, 152] on div "Download" at bounding box center [859, 155] width 41 height 13
